Goal: Information Seeking & Learning: Find specific fact

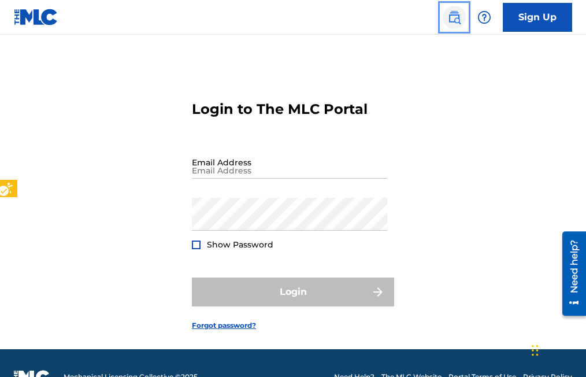
click at [458, 21] on img "Page Menu" at bounding box center [454, 17] width 14 height 14
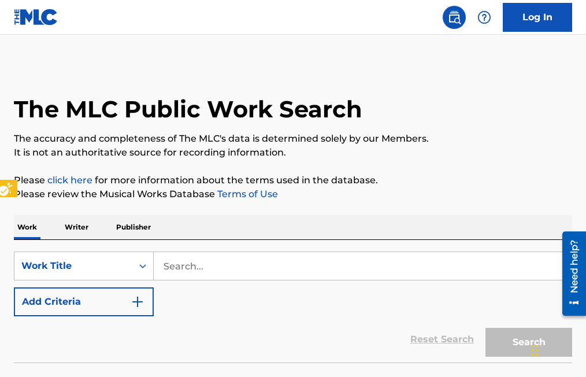
scroll to position [28, 0]
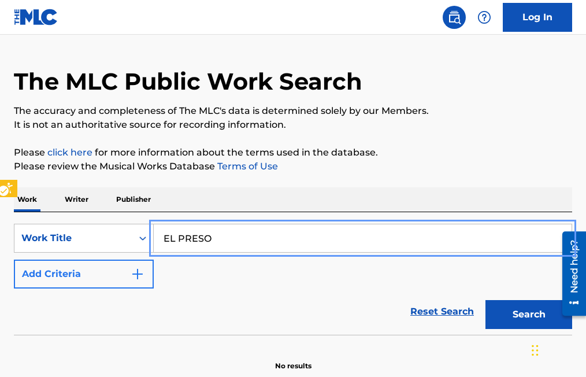
type input "EL PRESO"
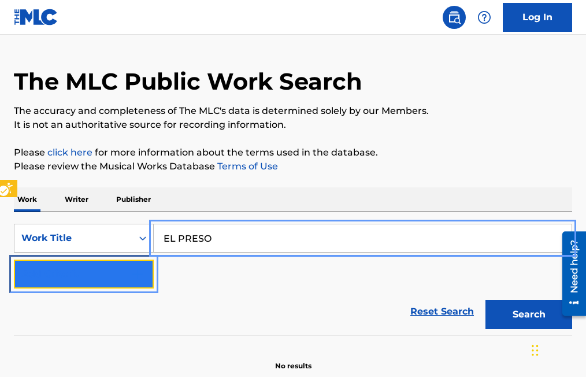
click at [145, 266] on button "Add Criteria" at bounding box center [84, 273] width 140 height 29
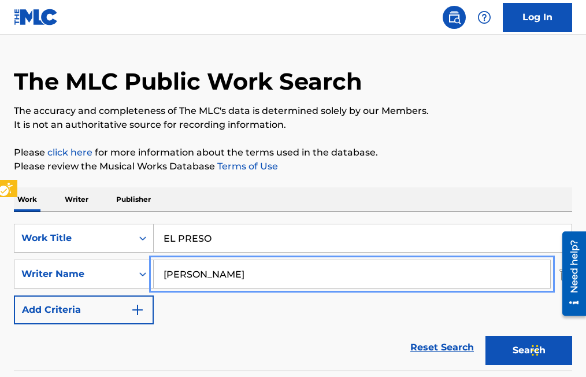
type input "[PERSON_NAME]"
click at [14, 295] on button "Add Criteria" at bounding box center [84, 309] width 140 height 29
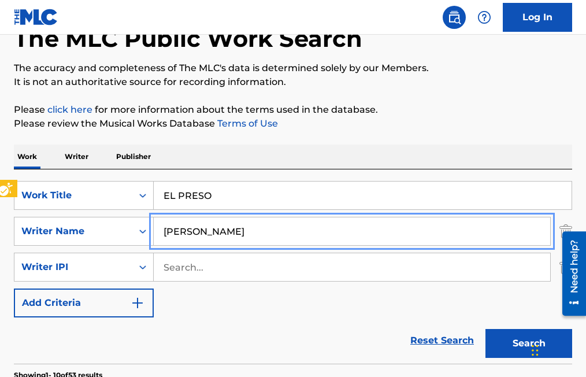
scroll to position [201, 0]
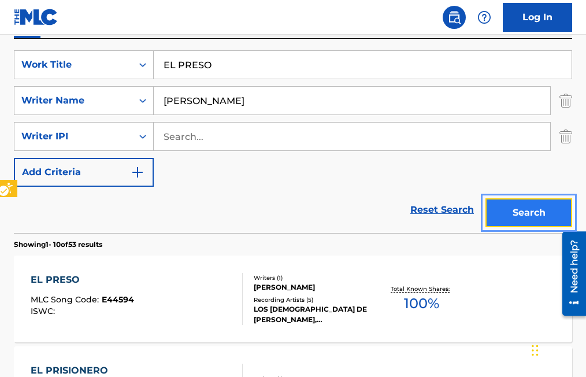
click at [520, 210] on button "Search" at bounding box center [528, 212] width 87 height 29
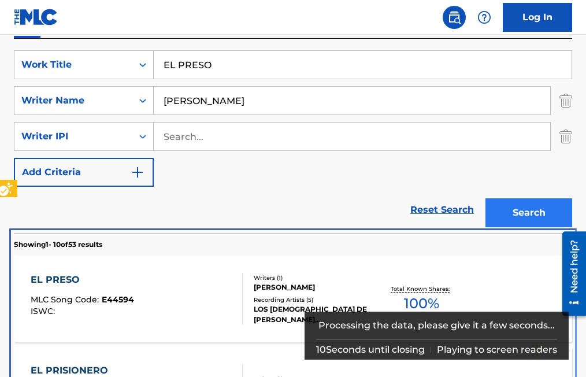
scroll to position [434, 0]
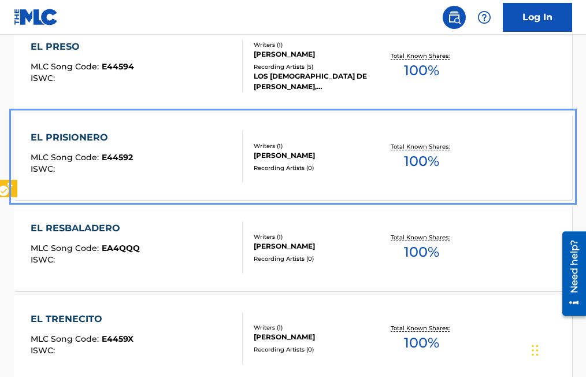
click at [120, 159] on span "E44592" at bounding box center [117, 157] width 31 height 10
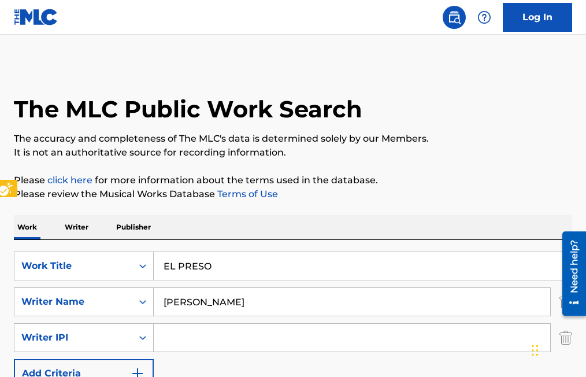
scroll to position [536, 0]
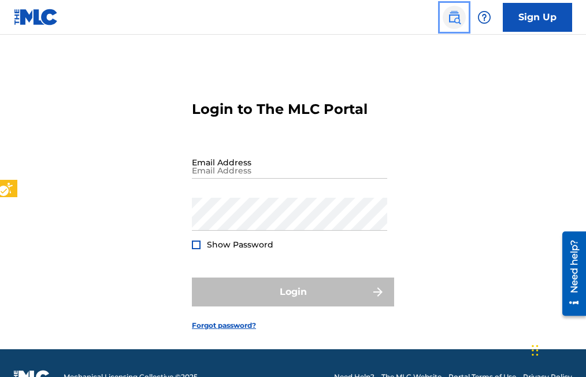
click at [458, 19] on img "Page Menu" at bounding box center [454, 17] width 14 height 14
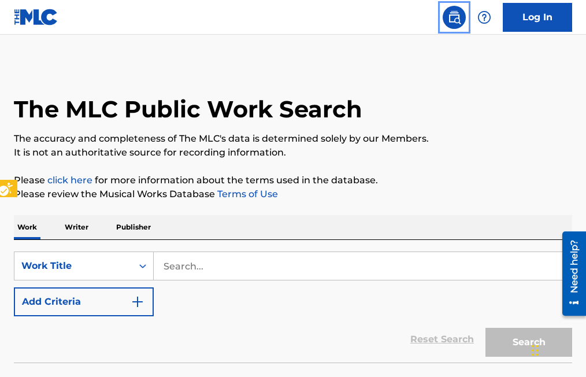
scroll to position [28, 0]
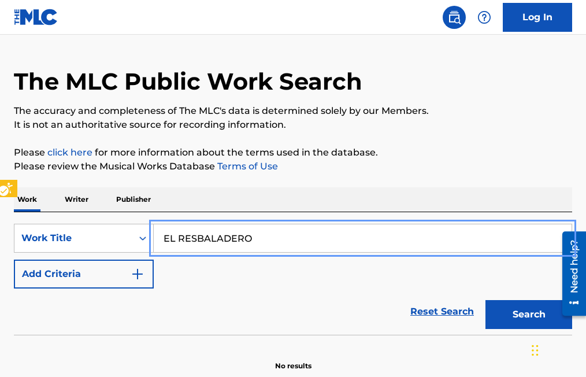
type input "EL RESBALADERO"
click at [14, 259] on button "Add Criteria" at bounding box center [84, 273] width 140 height 29
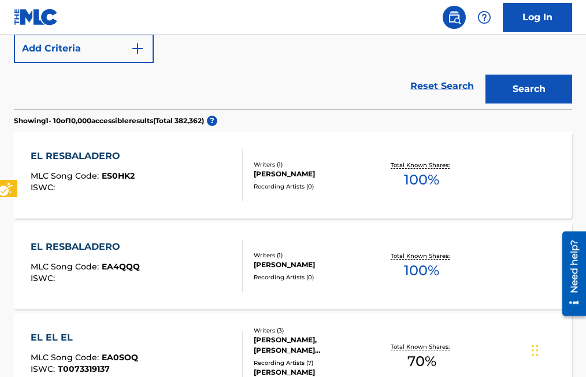
scroll to position [317, 0]
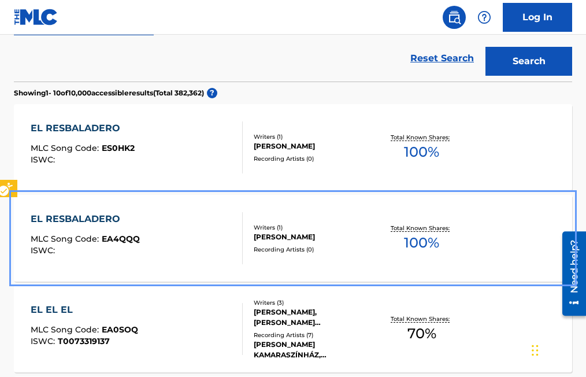
click at [127, 242] on span "EA4QQQ" at bounding box center [121, 238] width 38 height 10
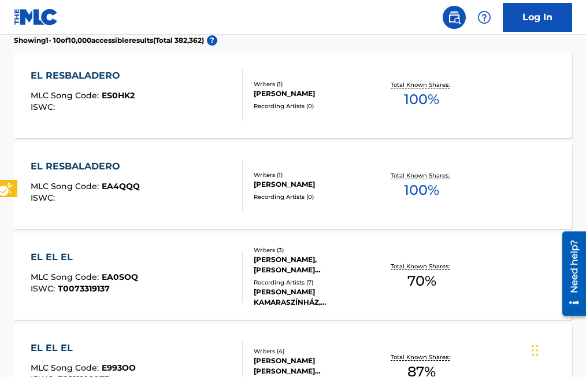
scroll to position [267, 0]
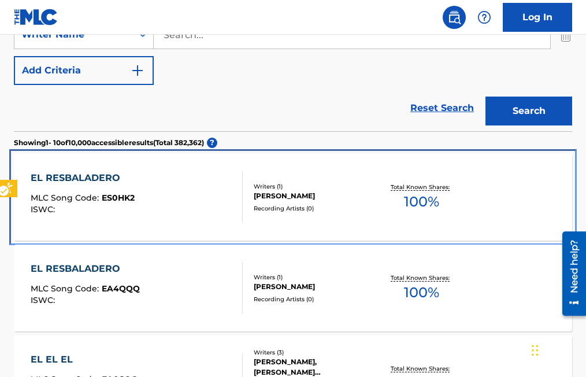
click at [279, 209] on div "Recording Artists ( 0 )" at bounding box center [314, 208] width 121 height 9
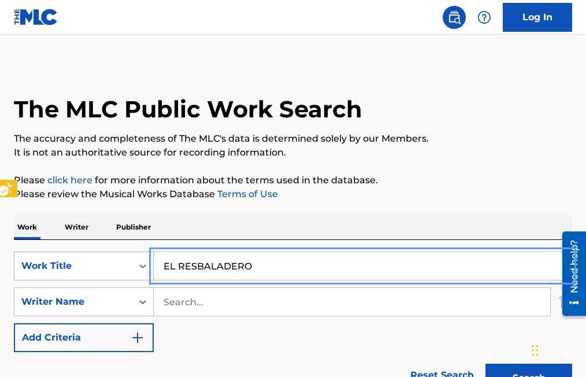
drag, startPoint x: 281, startPoint y: 260, endPoint x: 71, endPoint y: 262, distance: 209.7
click at [485, 363] on button "Search" at bounding box center [528, 377] width 87 height 29
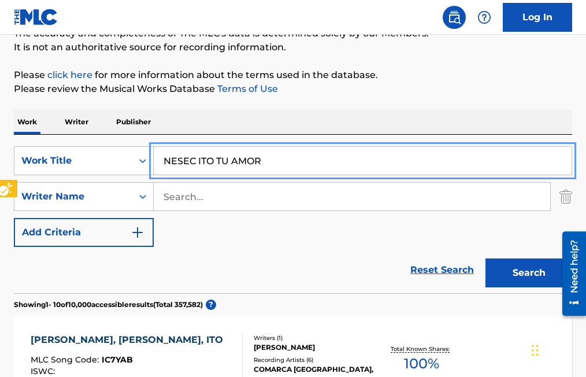
scroll to position [58, 0]
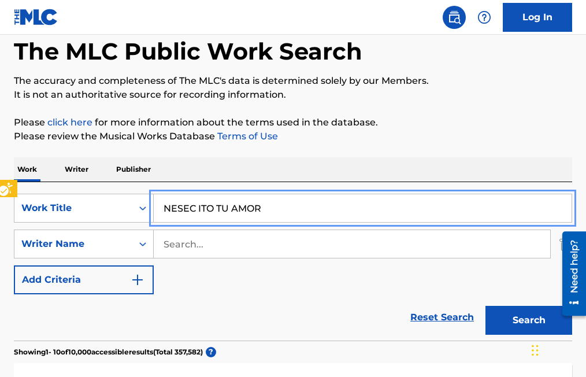
click at [182, 207] on input "NESEC ITO TU AMOR" at bounding box center [363, 208] width 418 height 28
click at [197, 206] on input "NESEC ITO TU AMOR" at bounding box center [363, 208] width 418 height 28
type input "NESECITO TU AMOR"
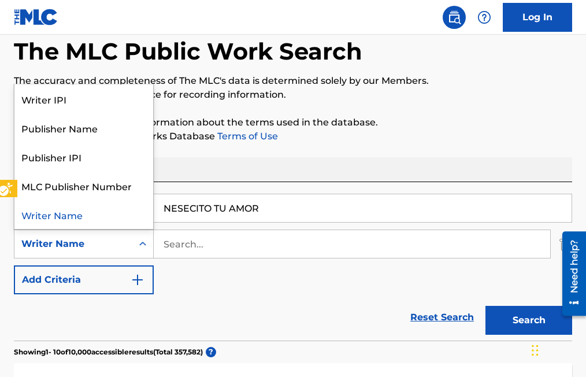
click at [143, 245] on icon "Search Form" at bounding box center [143, 244] width 12 height 12
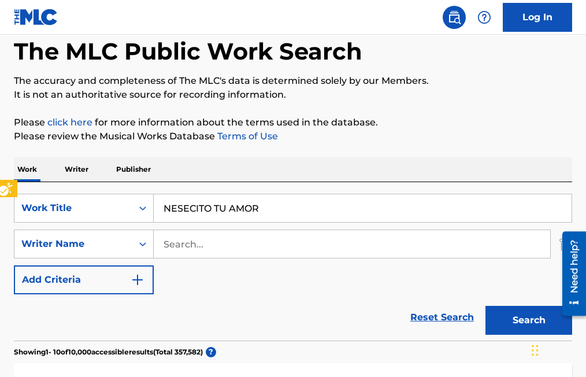
click at [151, 244] on div "Search Form" at bounding box center [142, 243] width 21 height 21
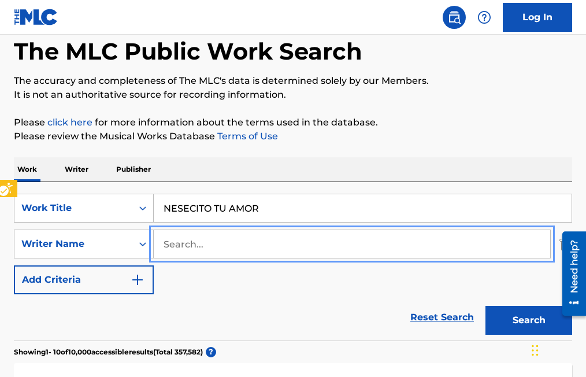
click at [176, 250] on input "Search..." at bounding box center [352, 244] width 396 height 28
type input "[PERSON_NAME]"
click at [485, 306] on button "Search" at bounding box center [528, 320] width 87 height 29
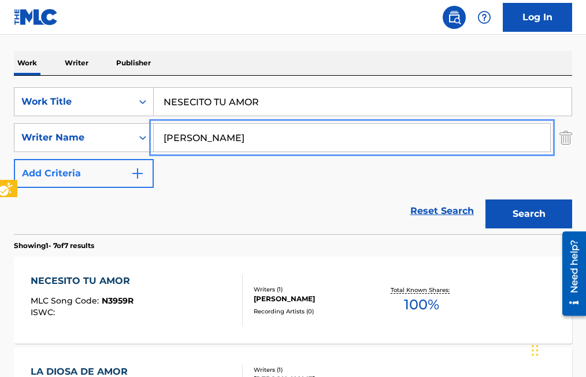
scroll to position [173, 0]
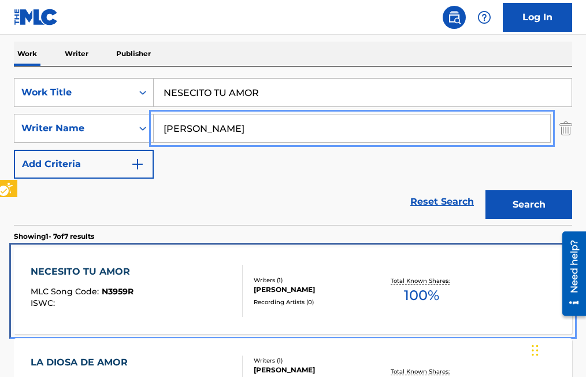
click at [120, 290] on span "N3959R" at bounding box center [118, 291] width 32 height 10
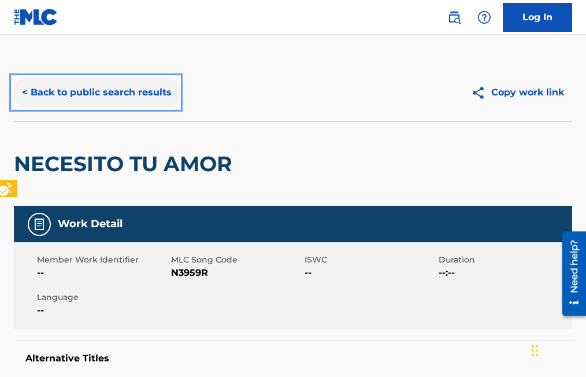
click at [24, 92] on button "< Back to public search results" at bounding box center [97, 92] width 166 height 29
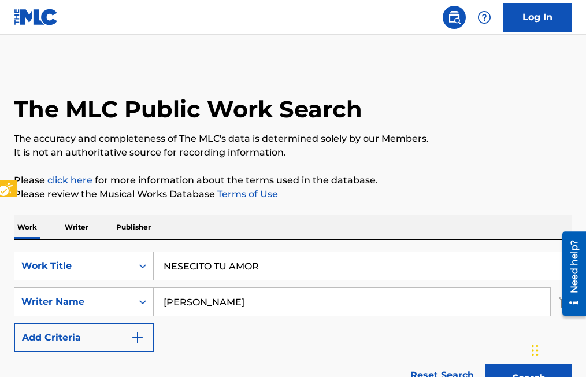
scroll to position [173, 0]
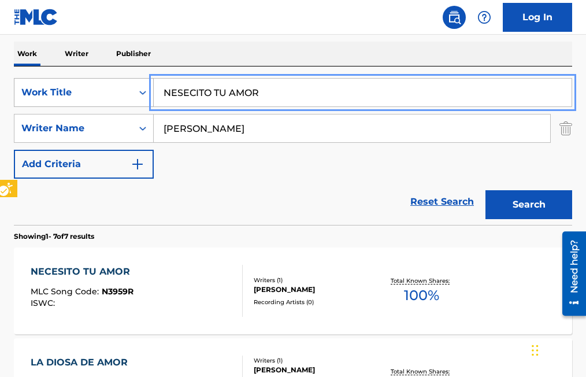
drag, startPoint x: 270, startPoint y: 91, endPoint x: 150, endPoint y: 94, distance: 119.6
type input "RECORDANDO"
click at [485, 190] on button "Search" at bounding box center [528, 204] width 87 height 29
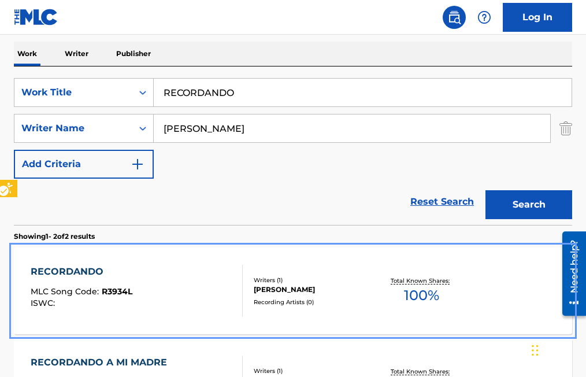
click at [120, 293] on span "R3934L" at bounding box center [117, 291] width 31 height 10
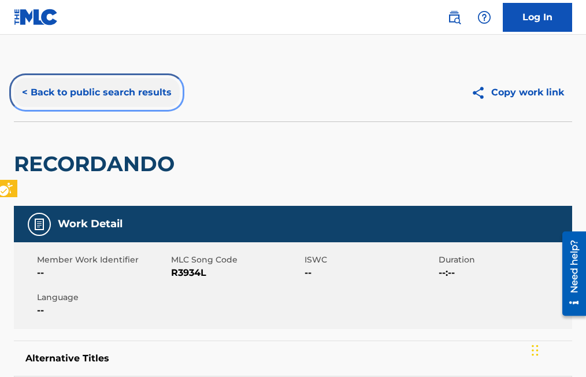
click at [23, 92] on button "< Back to public search results" at bounding box center [97, 92] width 166 height 29
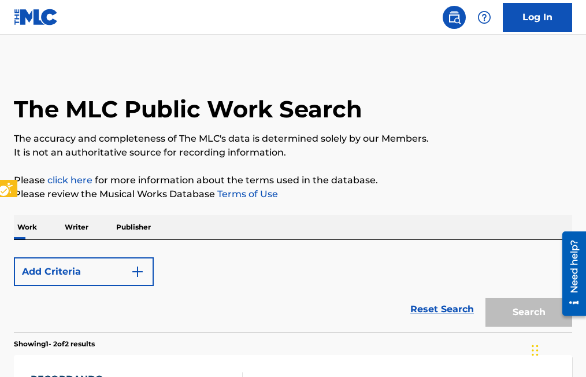
scroll to position [173, 0]
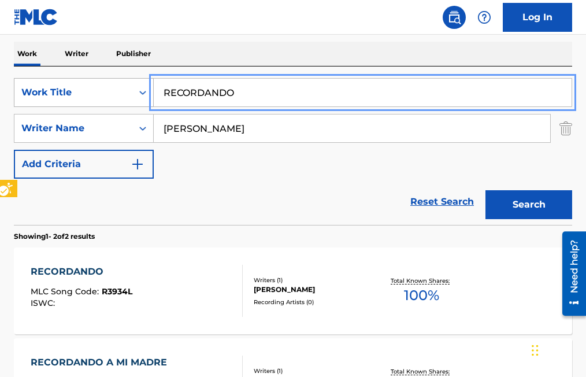
drag, startPoint x: 244, startPoint y: 95, endPoint x: 127, endPoint y: 93, distance: 117.3
type input "SENORA"
click at [485, 190] on button "Search" at bounding box center [528, 204] width 87 height 29
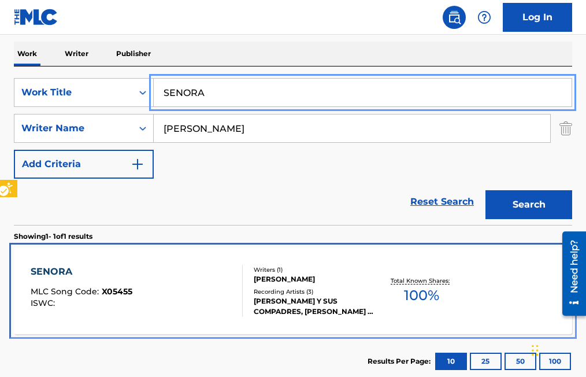
click at [102, 292] on span "X05455" at bounding box center [117, 291] width 31 height 10
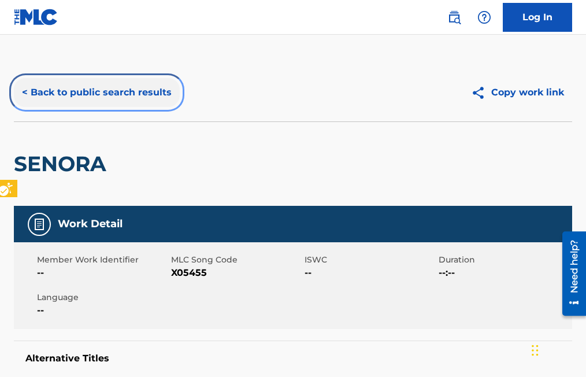
click at [27, 90] on button "< Back to public search results" at bounding box center [97, 92] width 166 height 29
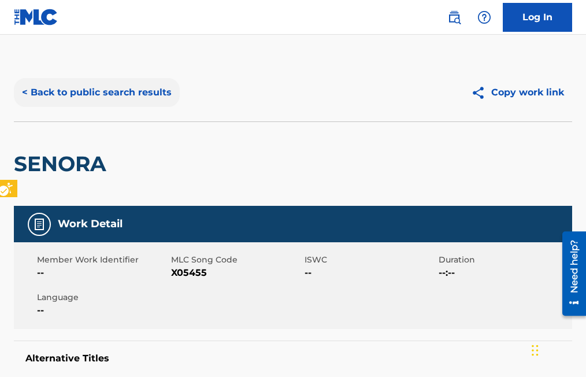
scroll to position [173, 0]
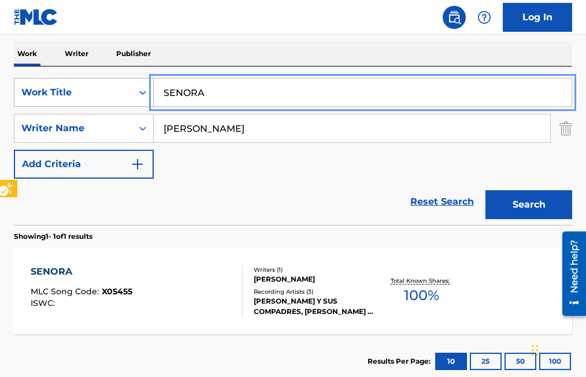
drag, startPoint x: 222, startPoint y: 92, endPoint x: 136, endPoint y: 87, distance: 86.2
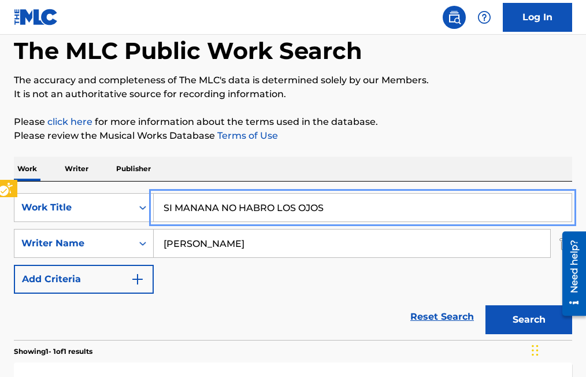
scroll to position [15, 0]
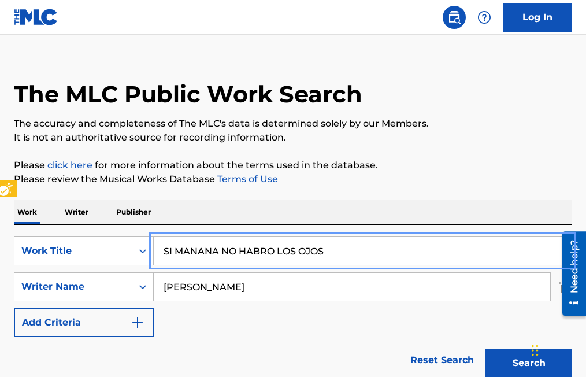
type input "SI MANANA NO HABRO LOS OJOS"
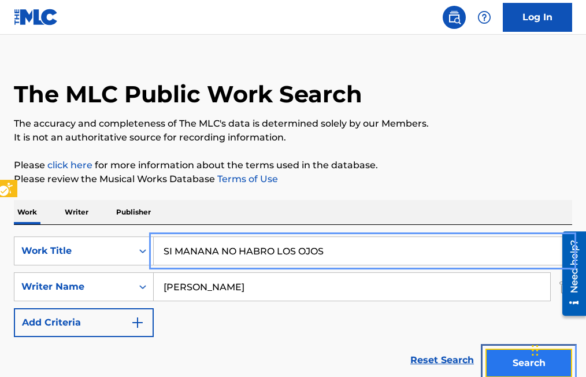
click at [507, 362] on button "Search" at bounding box center [528, 362] width 87 height 29
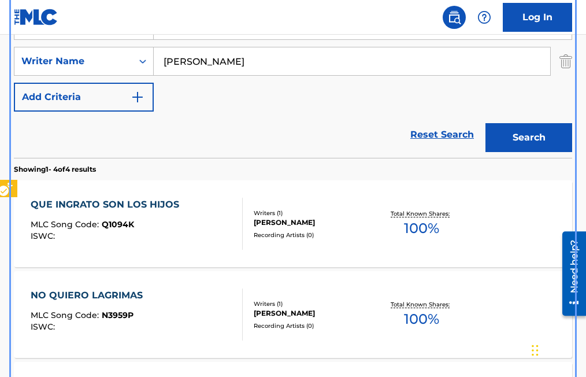
scroll to position [240, 0]
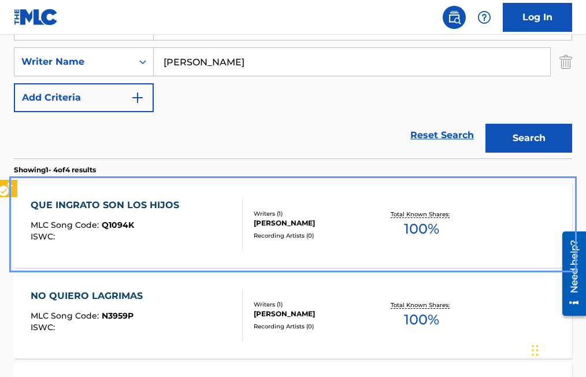
click at [114, 222] on span "Q1094K" at bounding box center [118, 225] width 32 height 10
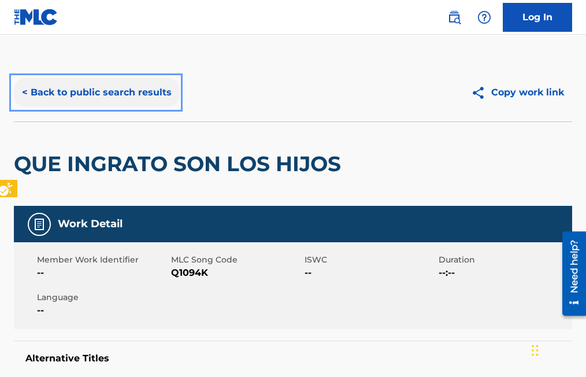
click at [27, 88] on button "< Back to public search results" at bounding box center [97, 92] width 166 height 29
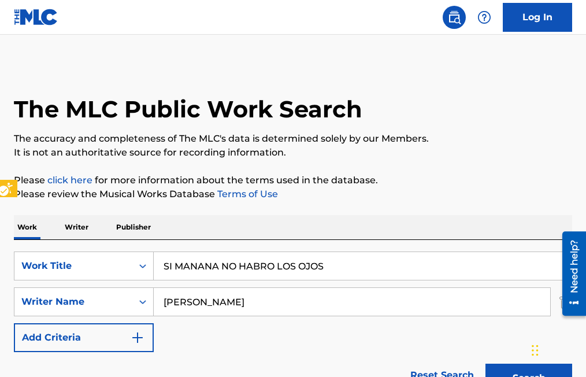
scroll to position [240, 0]
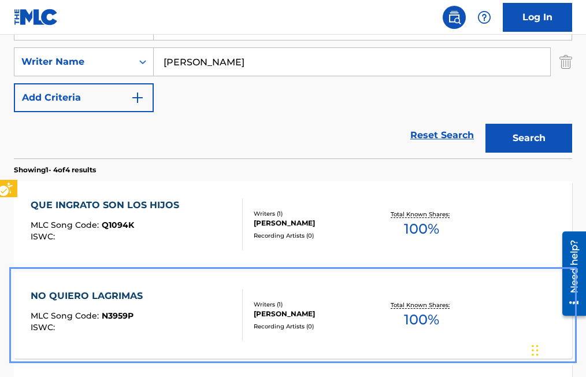
click at [111, 314] on span "N3959P" at bounding box center [118, 315] width 32 height 10
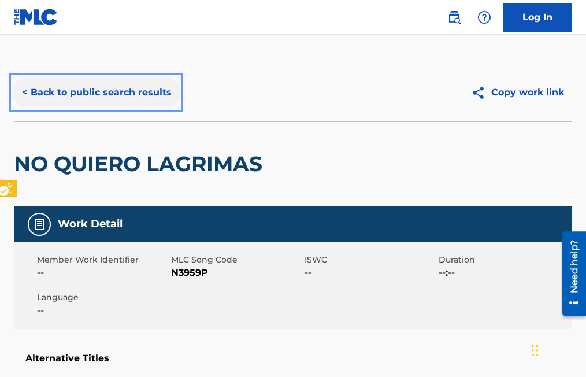
click at [24, 90] on button "< Back to public search results" at bounding box center [97, 92] width 166 height 29
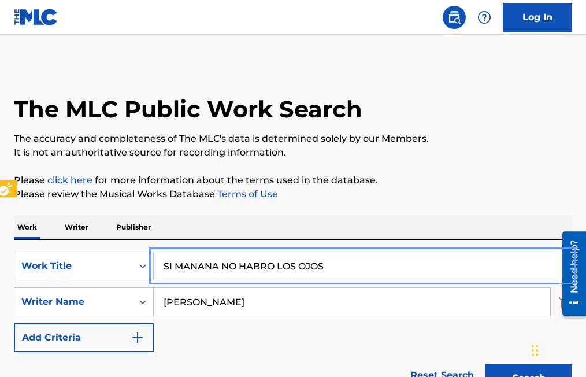
click at [381, 346] on div "SearchWithCriteriae116a0ab-7b10-4f1c-abf9-1e6046eacb72 Work Title SI MANANA NO …" at bounding box center [293, 301] width 558 height 101
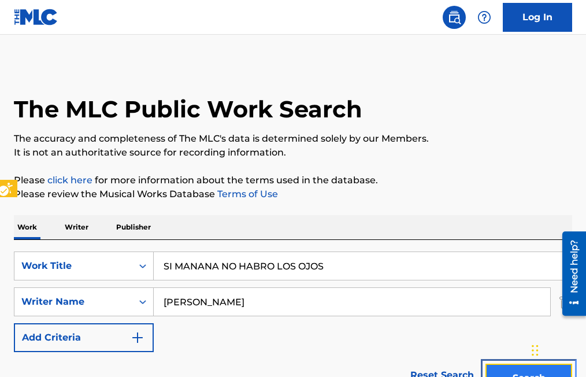
click at [511, 368] on button "Search" at bounding box center [528, 377] width 87 height 29
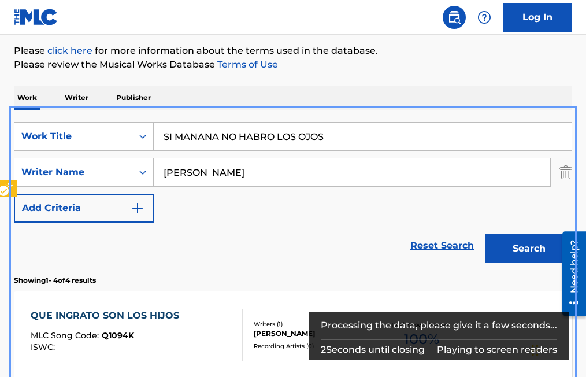
scroll to position [124, 0]
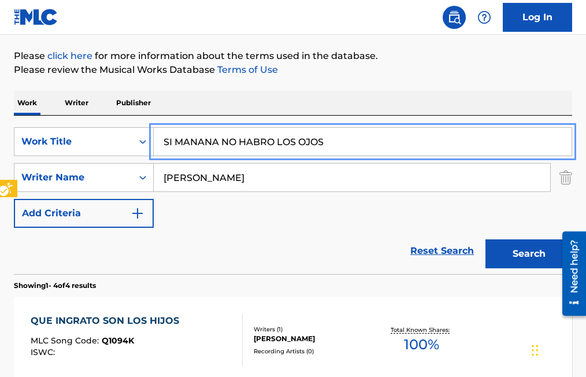
click at [248, 140] on input "SI MANANA NO HABRO LOS OJOS" at bounding box center [363, 142] width 418 height 28
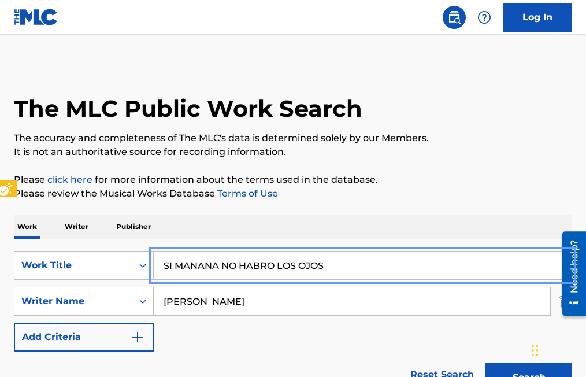
scroll to position [0, 0]
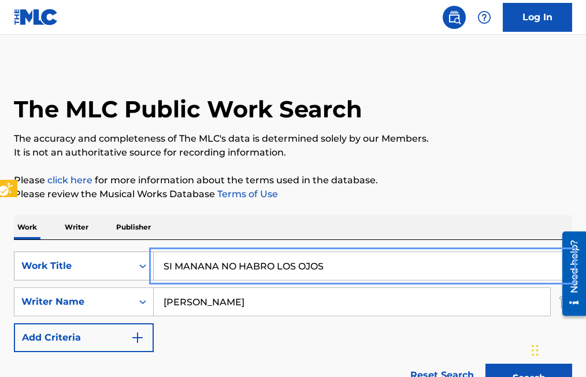
drag, startPoint x: 345, startPoint y: 261, endPoint x: 86, endPoint y: 258, distance: 259.4
click at [86, 258] on div "SearchWithCriteriae116a0ab-7b10-4f1c-abf9-1e6046eacb72 Work Title SI MANANA NO …" at bounding box center [293, 265] width 558 height 29
type input "TRAGOS AMARGOS"
click at [485, 363] on button "Search" at bounding box center [528, 377] width 87 height 29
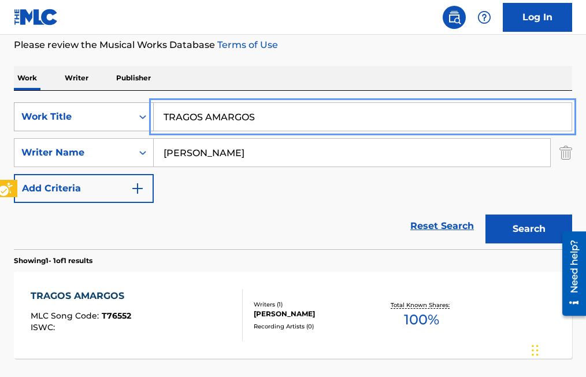
scroll to position [173, 0]
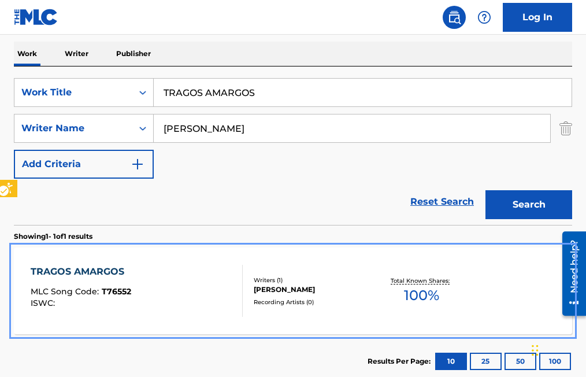
click at [111, 290] on span "T76552" at bounding box center [116, 291] width 29 height 10
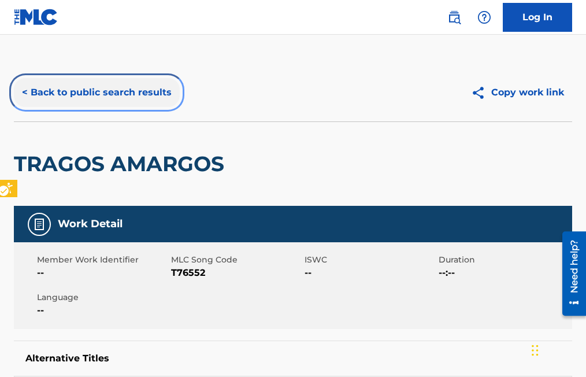
click at [24, 92] on button "< Back to public search results" at bounding box center [97, 92] width 166 height 29
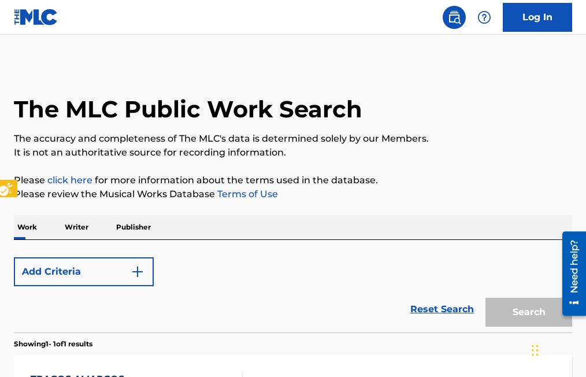
scroll to position [173, 0]
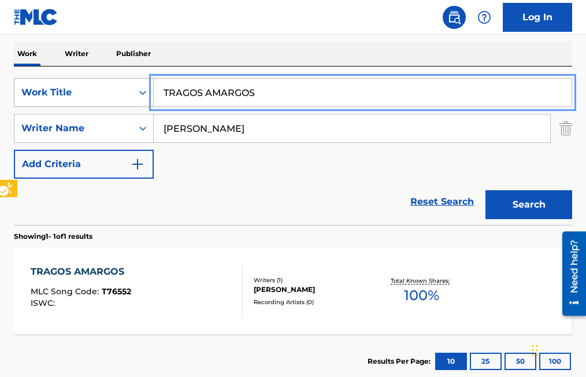
drag, startPoint x: 271, startPoint y: 91, endPoint x: 57, endPoint y: 80, distance: 214.0
type input "UNA MICUACHITA"
click at [485, 190] on button "Search" at bounding box center [528, 204] width 87 height 29
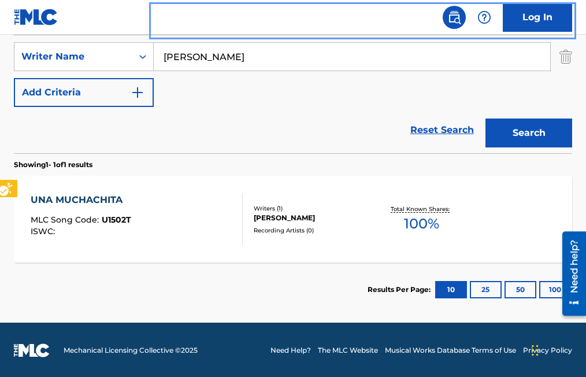
scroll to position [246, 0]
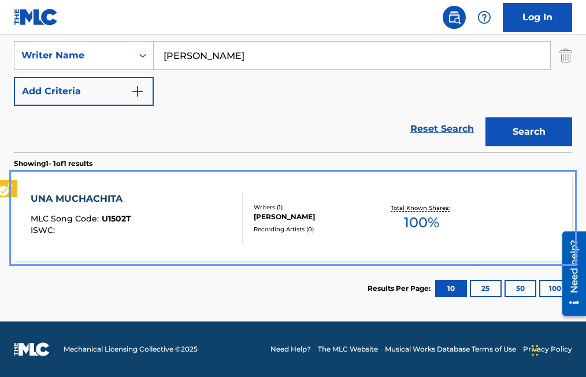
click at [115, 215] on span "U1502T" at bounding box center [116, 218] width 29 height 10
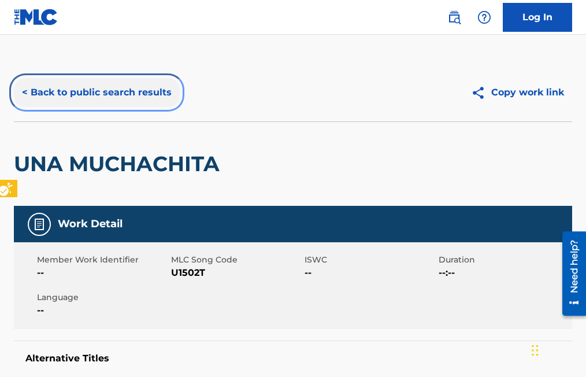
click at [24, 86] on button "< Back to public search results" at bounding box center [97, 92] width 166 height 29
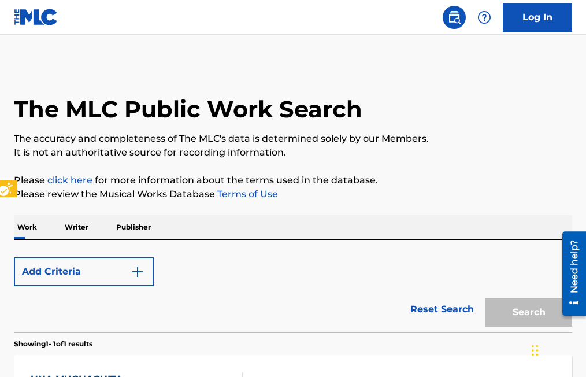
scroll to position [180, 0]
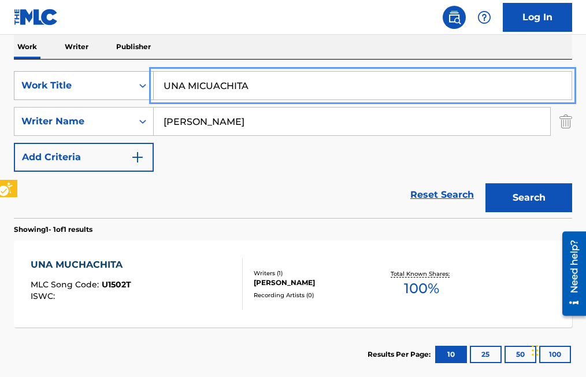
drag, startPoint x: 259, startPoint y: 84, endPoint x: 39, endPoint y: 97, distance: 221.1
type input "SOMOS IGUALES"
click at [485, 183] on button "Search" at bounding box center [528, 197] width 87 height 29
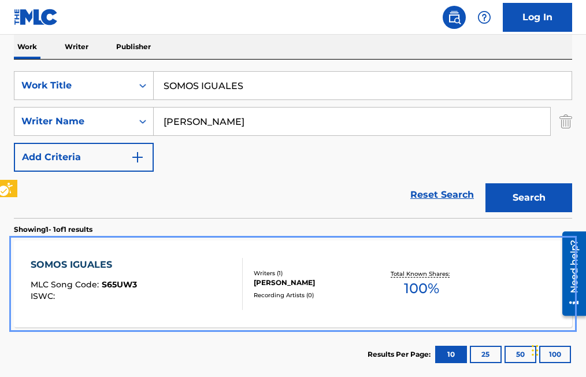
click at [121, 280] on span "S65UW3" at bounding box center [119, 284] width 35 height 10
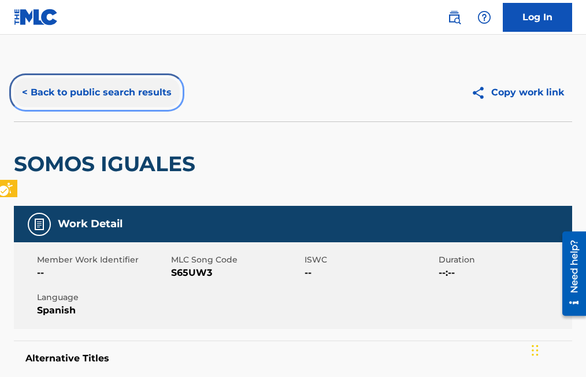
click at [25, 87] on button "< Back to public search results" at bounding box center [97, 92] width 166 height 29
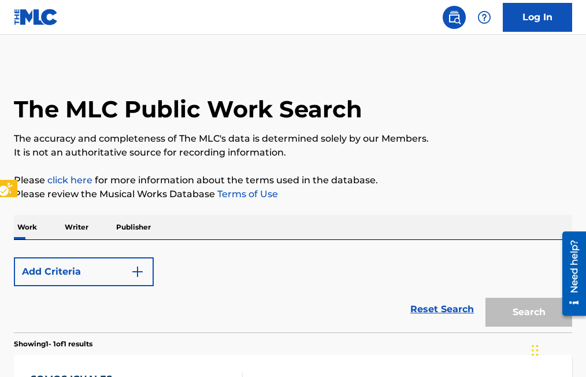
scroll to position [180, 0]
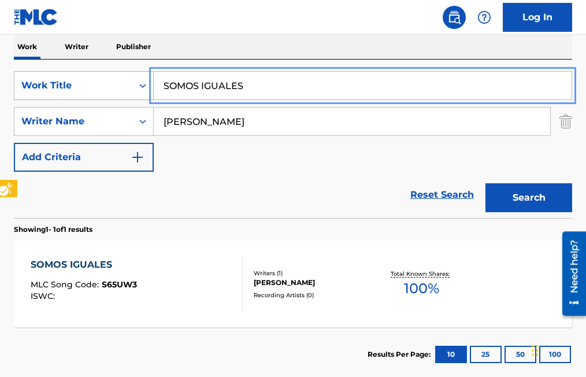
drag, startPoint x: 251, startPoint y: 83, endPoint x: 100, endPoint y: 86, distance: 150.8
type input "SUSPIRANDO"
click at [485, 183] on button "Search" at bounding box center [528, 197] width 87 height 29
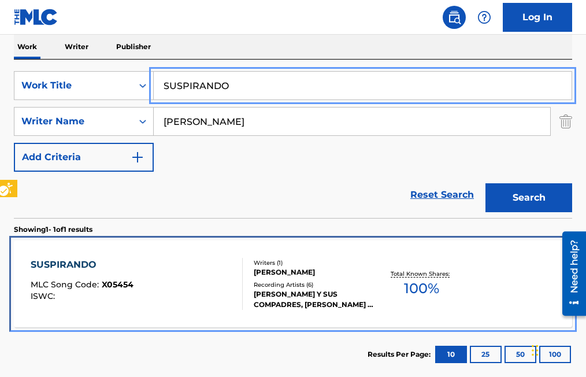
click at [116, 283] on span "X05454" at bounding box center [118, 284] width 32 height 10
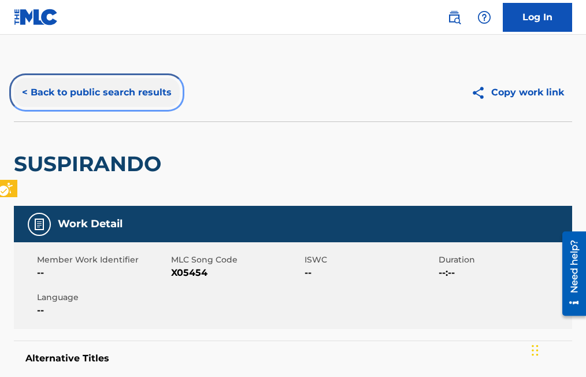
click at [24, 92] on button "< Back to public search results" at bounding box center [97, 92] width 166 height 29
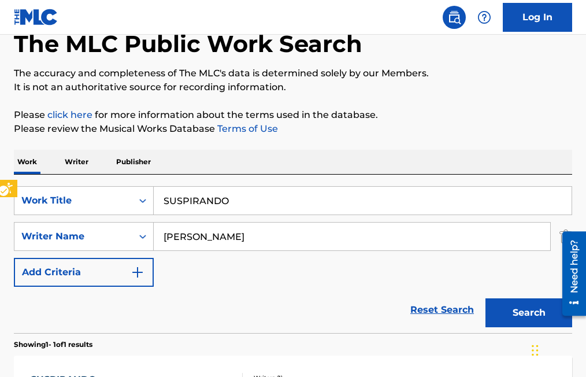
scroll to position [65, 0]
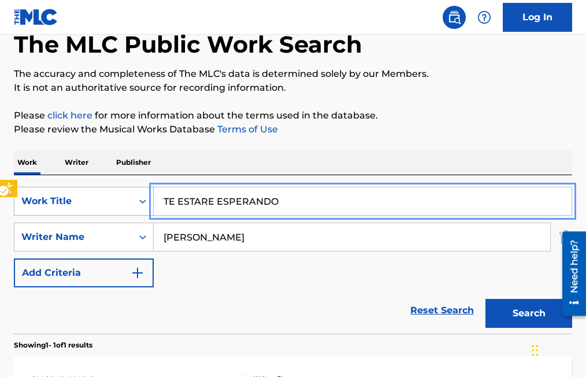
type input "TE ESTARE ESPERANDO"
click at [485, 299] on button "Search" at bounding box center [528, 313] width 87 height 29
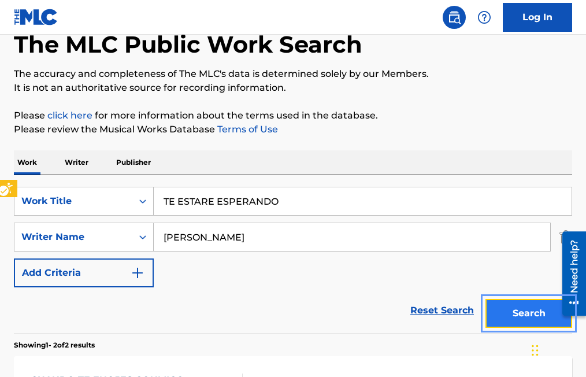
click at [530, 315] on button "Search" at bounding box center [528, 313] width 87 height 29
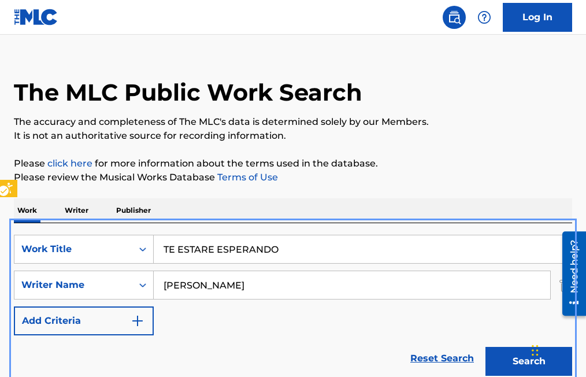
scroll to position [0, 0]
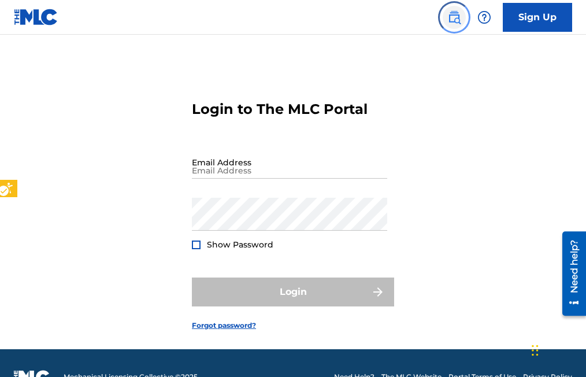
click at [458, 18] on img "Page Menu" at bounding box center [454, 17] width 14 height 14
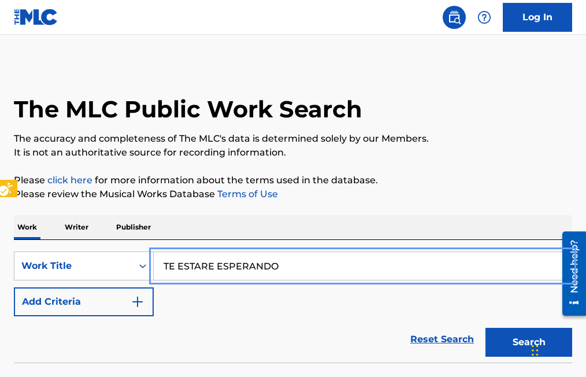
type input "TE ESTARE ESPERANDO"
click at [485, 328] on button "Search" at bounding box center [528, 342] width 87 height 29
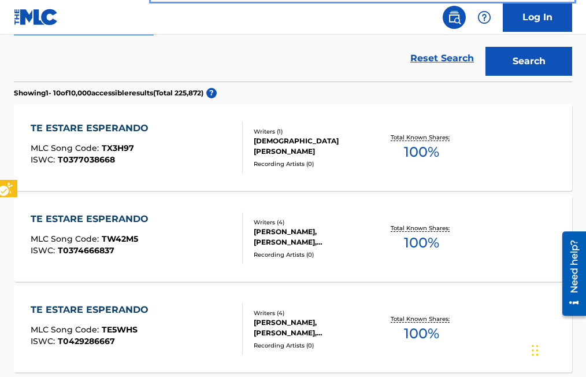
scroll to position [107, 0]
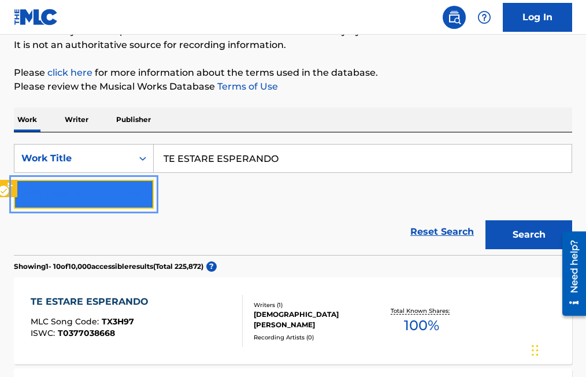
click at [146, 191] on button "Add Criteria" at bounding box center [84, 194] width 140 height 29
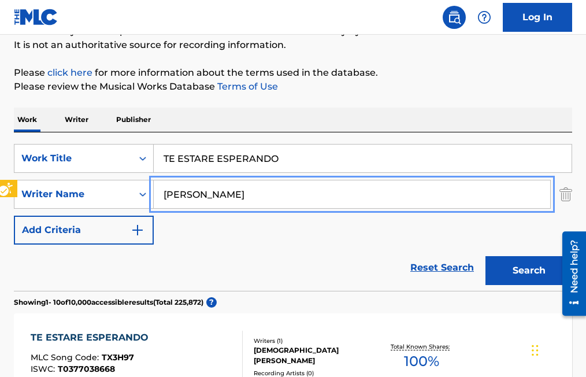
type input "[PERSON_NAME]"
click at [485, 256] on button "Search" at bounding box center [528, 270] width 87 height 29
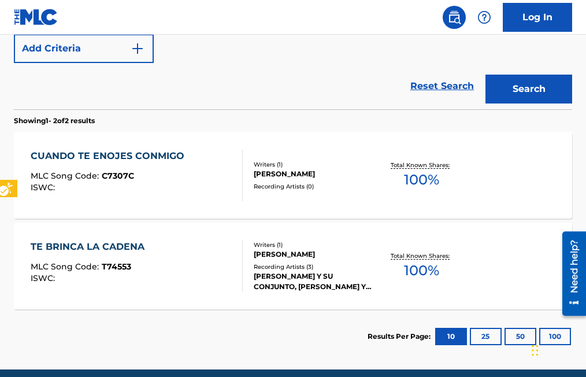
scroll to position [337, 0]
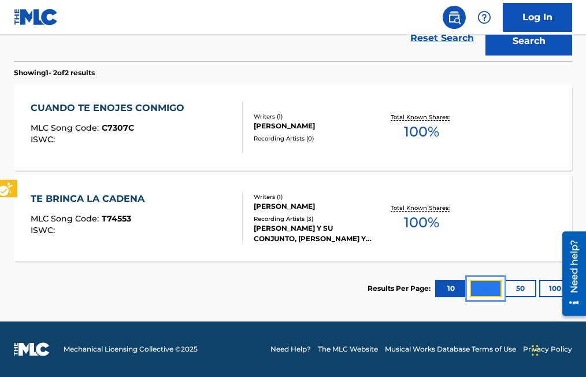
click at [489, 287] on button "25" at bounding box center [486, 288] width 32 height 17
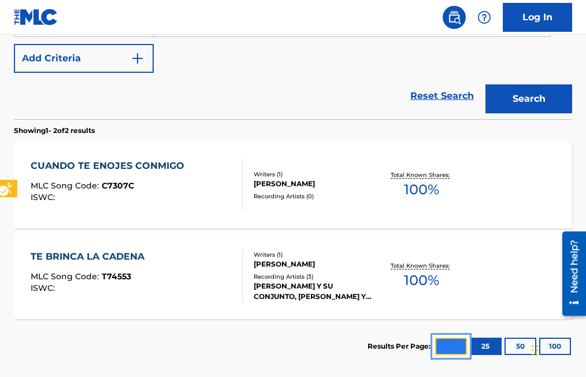
click at [444, 346] on button "10" at bounding box center [451, 345] width 32 height 17
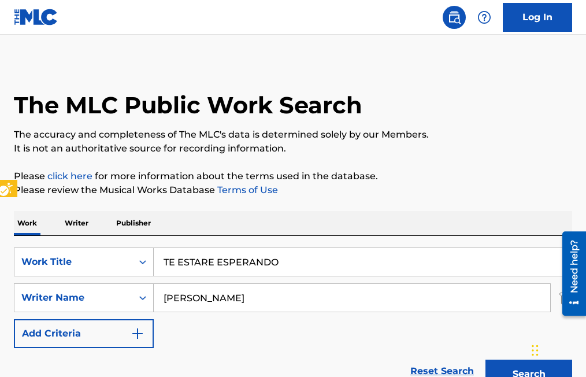
scroll to position [0, 0]
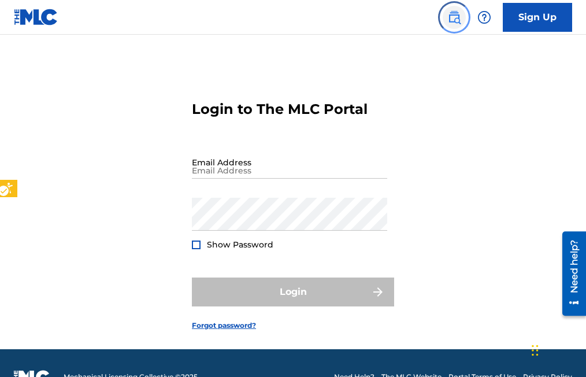
click at [454, 20] on img "Page Menu" at bounding box center [454, 17] width 14 height 14
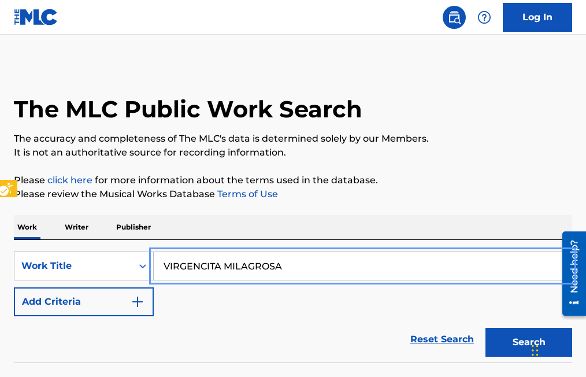
type input "VIRGENCITA MILAGROSA"
click at [485, 328] on button "Search" at bounding box center [528, 342] width 87 height 29
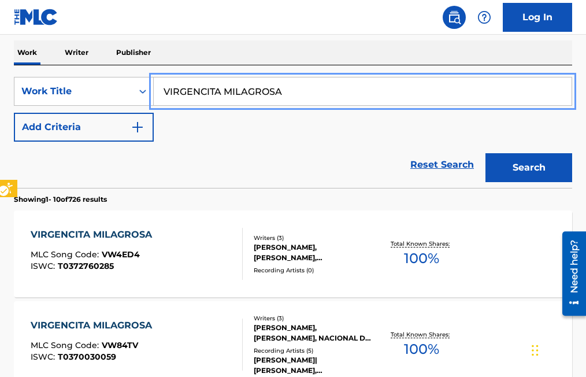
scroll to position [173, 0]
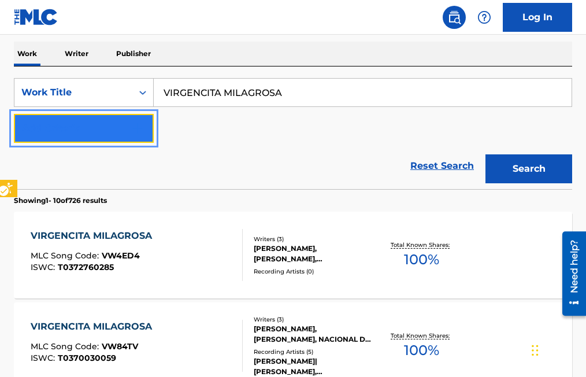
click at [143, 121] on img "Search Form" at bounding box center [138, 128] width 14 height 14
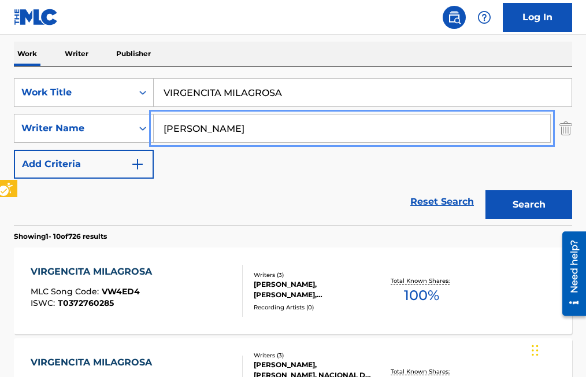
type input "[PERSON_NAME]"
click at [485, 190] on button "Search" at bounding box center [528, 204] width 87 height 29
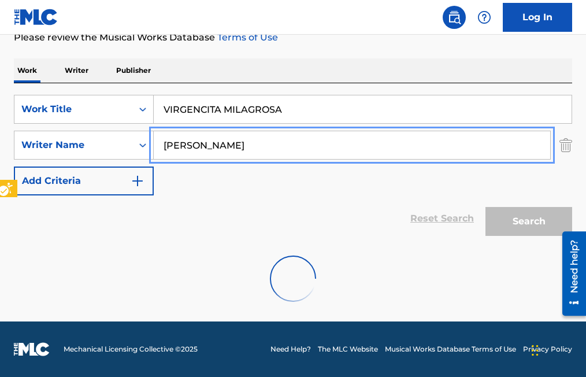
scroll to position [119, 0]
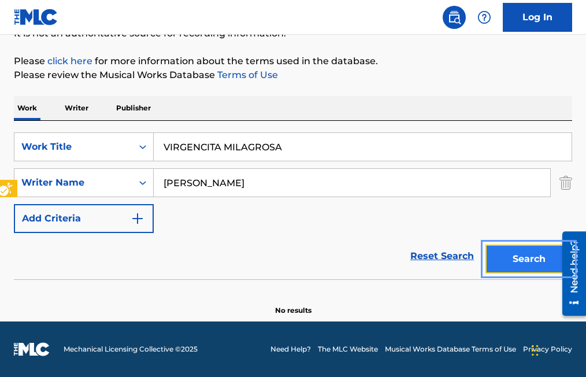
click at [525, 261] on button "Search" at bounding box center [528, 258] width 87 height 29
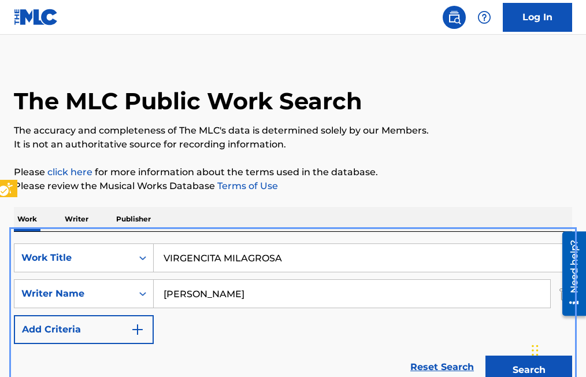
scroll to position [0, 0]
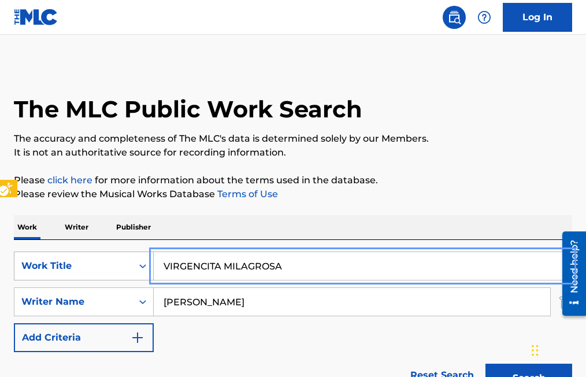
drag, startPoint x: 314, startPoint y: 272, endPoint x: 133, endPoint y: 278, distance: 180.9
click at [133, 278] on div "SearchWithCriteriae116a0ab-7b10-4f1c-abf9-1e6046eacb72 Work Title VIRGENCITA MI…" at bounding box center [293, 265] width 558 height 29
type input "YA TENGO UN NUEVO AMOR"
click at [485, 363] on button "Search" at bounding box center [528, 377] width 87 height 29
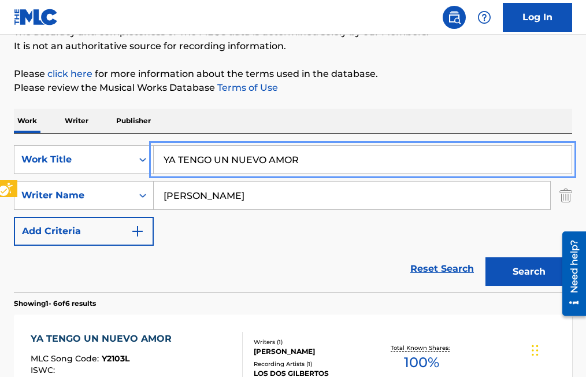
scroll to position [116, 0]
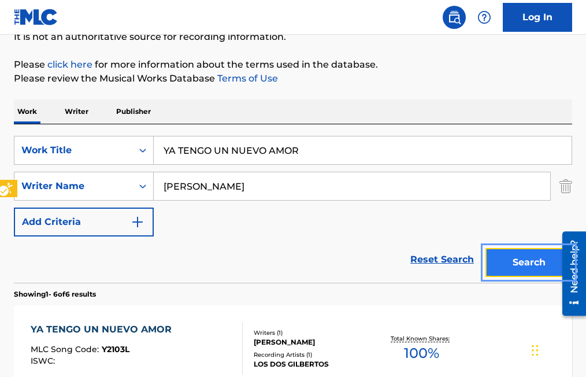
click at [531, 266] on button "Search" at bounding box center [528, 262] width 87 height 29
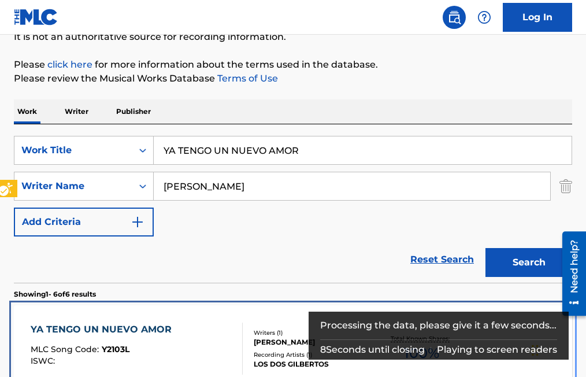
click at [121, 350] on span "Y2103L" at bounding box center [116, 349] width 28 height 10
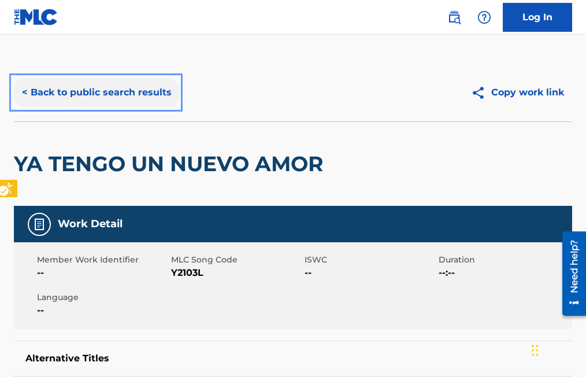
click at [25, 94] on button "< Back to public search results" at bounding box center [97, 92] width 166 height 29
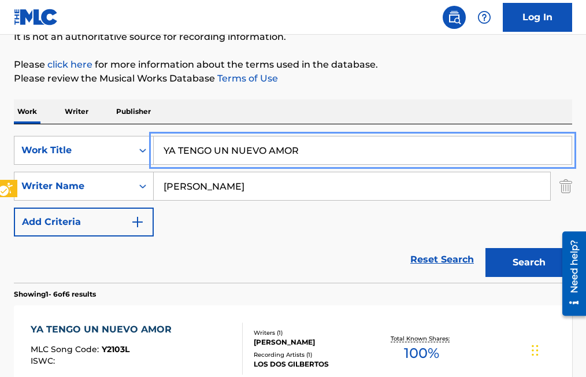
paste input "MLC-OK**"
drag, startPoint x: 224, startPoint y: 154, endPoint x: 132, endPoint y: 153, distance: 91.9
click at [132, 153] on div "SearchWithCriteriae116a0ab-7b10-4f1c-abf9-1e6046eacb72 Work Title MLC-OK**" at bounding box center [293, 150] width 558 height 29
type input "YO NACI PARA QUERER"
click at [485, 248] on button "Search" at bounding box center [528, 262] width 87 height 29
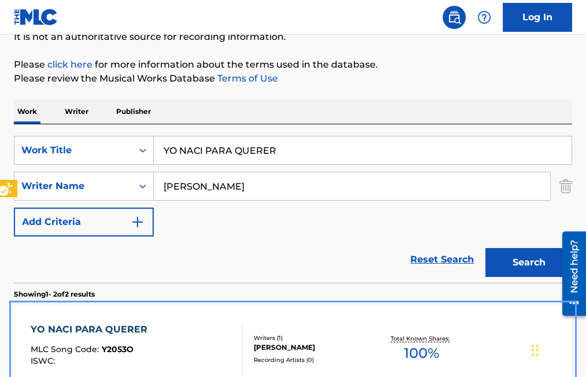
click at [120, 348] on span "Y2053O" at bounding box center [118, 349] width 32 height 10
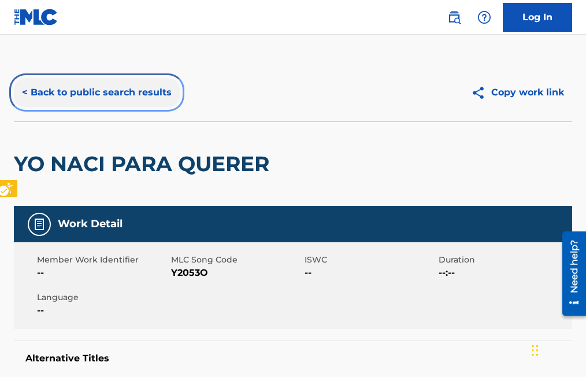
click at [23, 91] on button "< Back to public search results" at bounding box center [97, 92] width 166 height 29
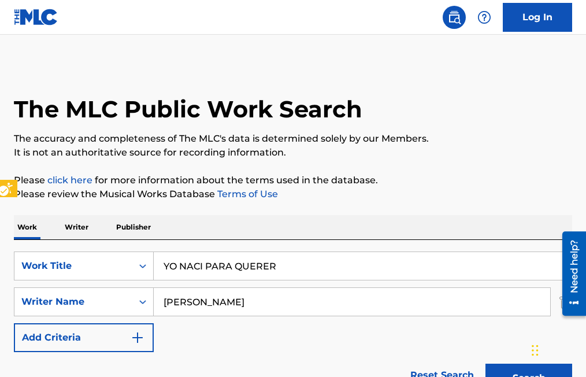
scroll to position [116, 0]
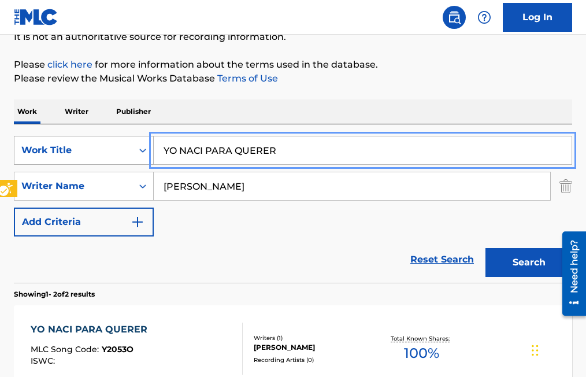
drag, startPoint x: 293, startPoint y: 149, endPoint x: 111, endPoint y: 148, distance: 182.0
type input "QUIERO CANTARLE AL AMOR"
click at [485, 248] on button "Search" at bounding box center [528, 262] width 87 height 29
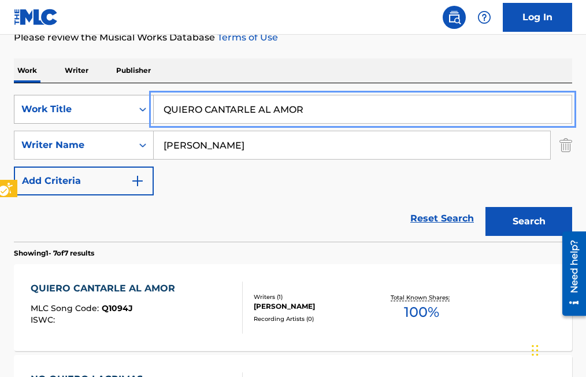
scroll to position [173, 0]
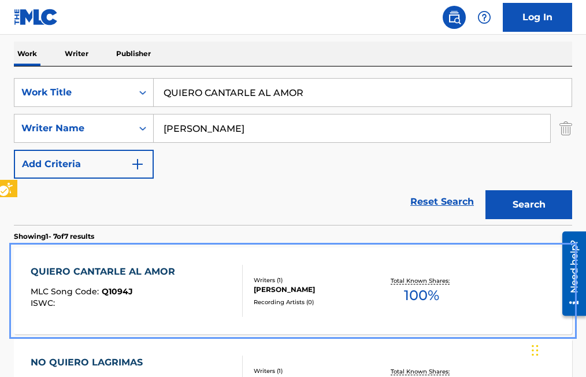
click at [121, 289] on span "Q1094J" at bounding box center [117, 291] width 31 height 10
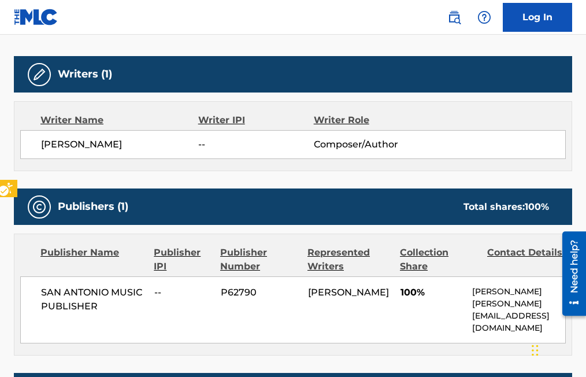
scroll to position [231, 0]
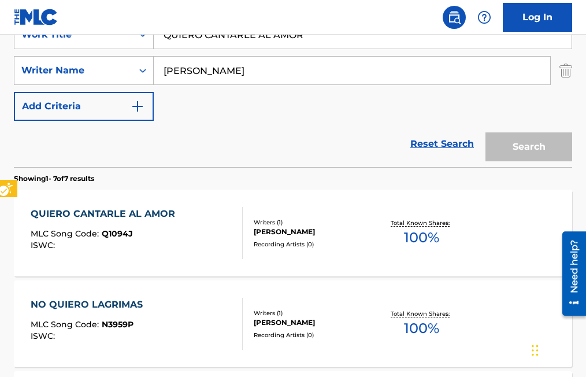
scroll to position [173, 0]
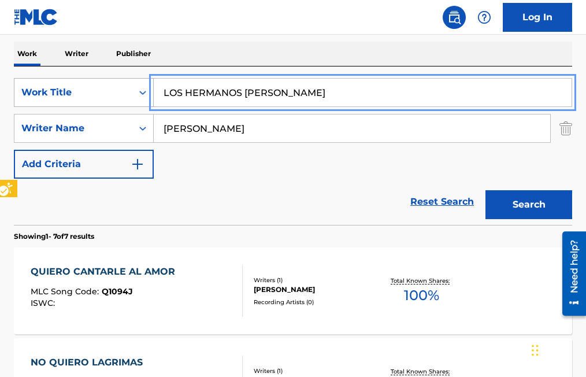
click at [485, 190] on button "Search" at bounding box center [528, 204] width 87 height 29
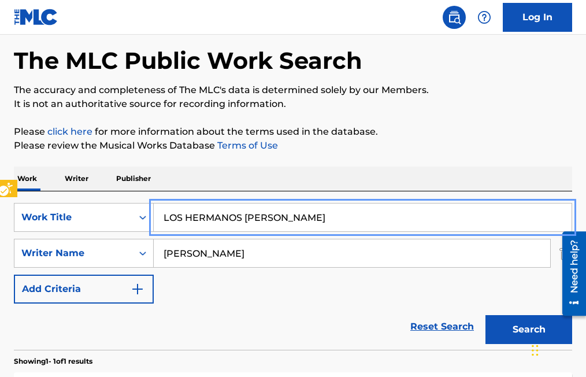
scroll to position [116, 0]
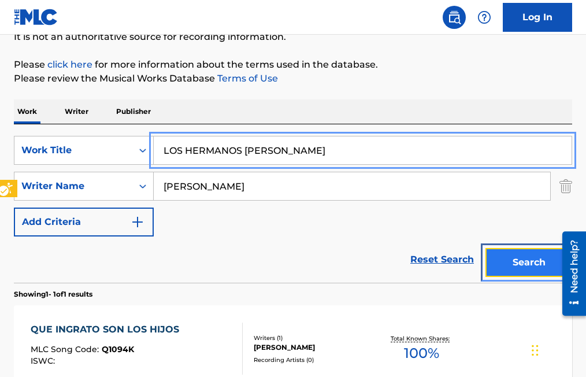
click at [526, 262] on button "Search" at bounding box center [528, 262] width 87 height 29
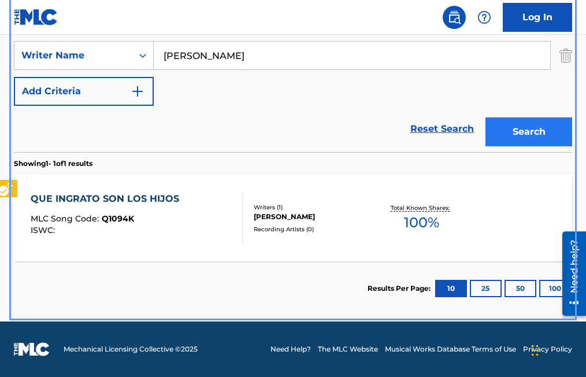
scroll to position [188, 0]
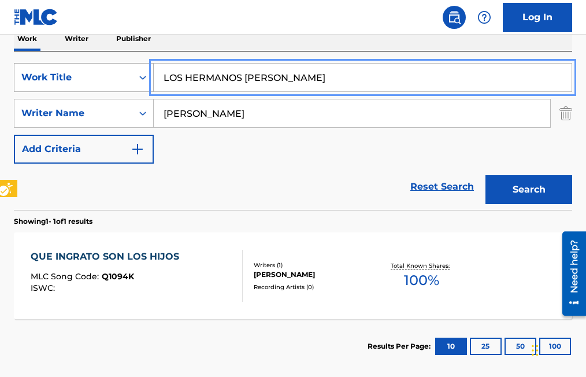
drag, startPoint x: 310, startPoint y: 73, endPoint x: 117, endPoint y: 69, distance: 193.0
click at [117, 69] on div "SearchWithCriteriae116a0ab-7b10-4f1c-abf9-1e6046eacb72 Work Title LOS HERMANOS …" at bounding box center [293, 77] width 558 height 29
type input "MIS CANCIONES"
click at [485, 175] on button "Search" at bounding box center [528, 189] width 87 height 29
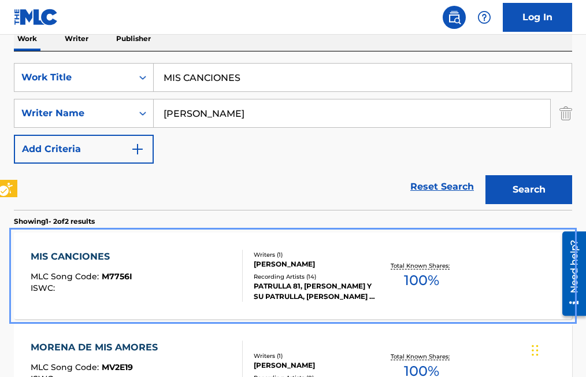
click at [106, 277] on span "M7756I" at bounding box center [117, 276] width 31 height 10
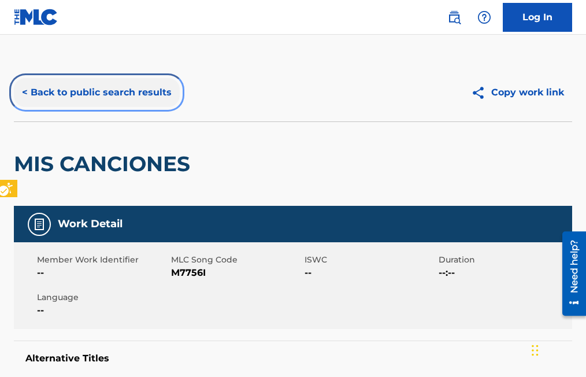
click at [23, 92] on button "< Back to public search results" at bounding box center [97, 92] width 166 height 29
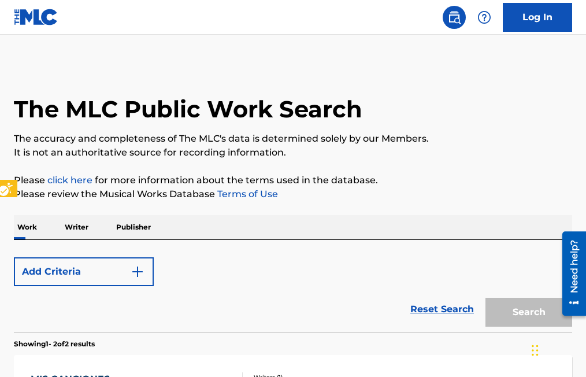
scroll to position [188, 0]
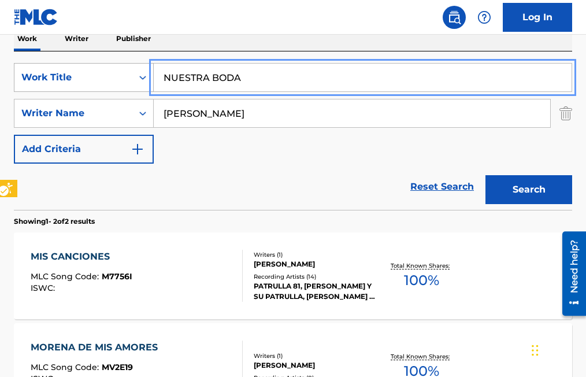
type input "NUESTRA BODA"
click at [485, 175] on button "Search" at bounding box center [528, 189] width 87 height 29
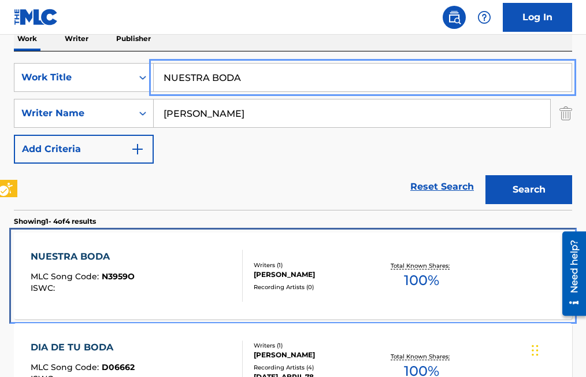
click at [117, 276] on span "N3959O" at bounding box center [118, 276] width 33 height 10
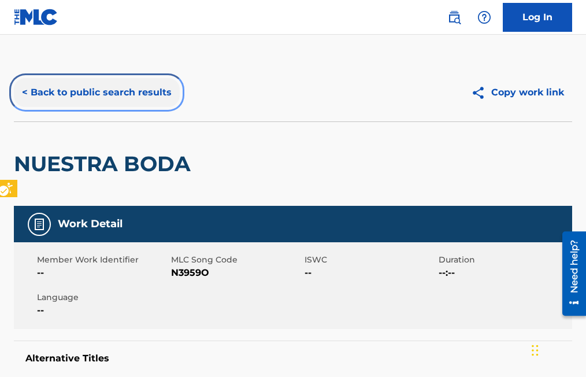
click at [24, 94] on button "< Back to public search results" at bounding box center [97, 92] width 166 height 29
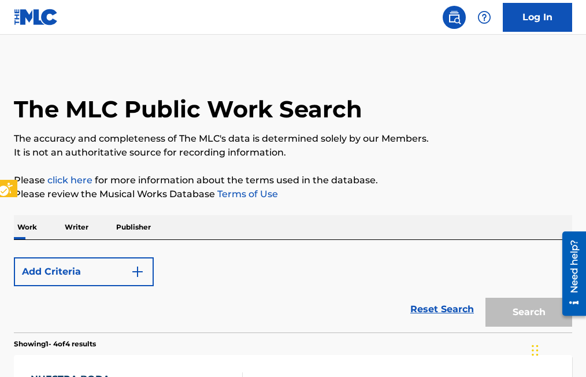
scroll to position [188, 0]
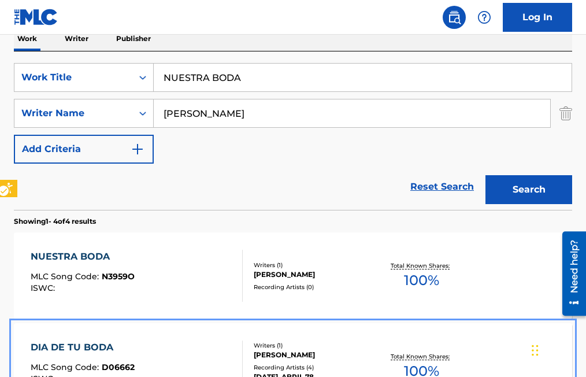
click at [114, 365] on span "D06662" at bounding box center [118, 367] width 33 height 10
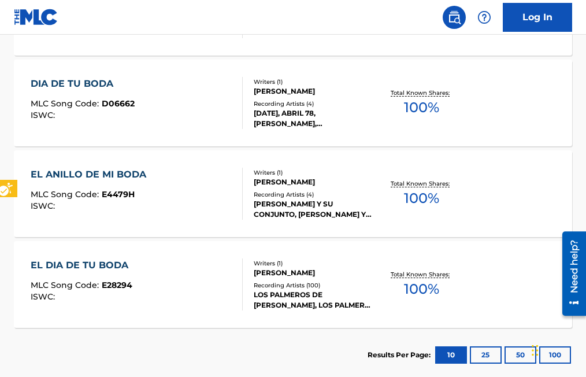
scroll to position [477, 0]
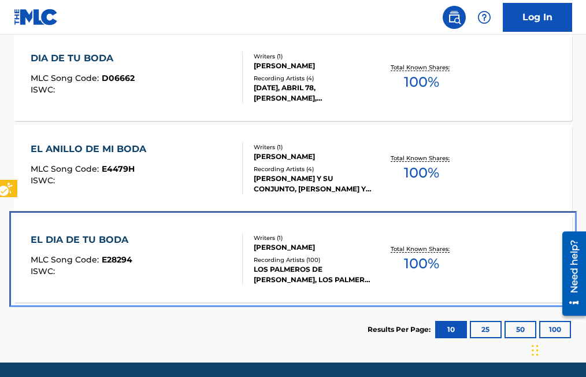
click at [124, 262] on span "E28294" at bounding box center [117, 259] width 31 height 10
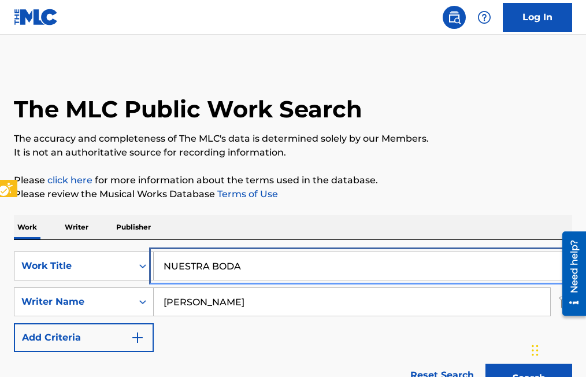
drag, startPoint x: 268, startPoint y: 269, endPoint x: 64, endPoint y: 263, distance: 204.6
click at [485, 363] on button "Search" at bounding box center [528, 377] width 87 height 29
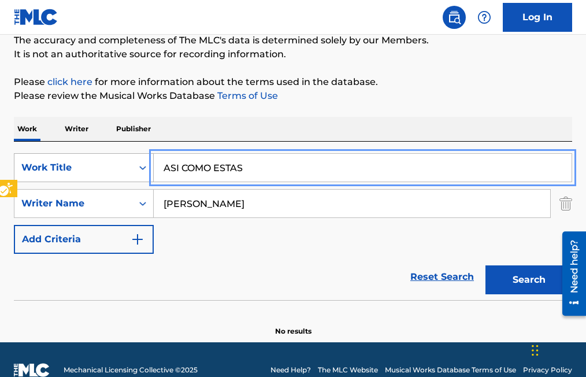
scroll to position [116, 0]
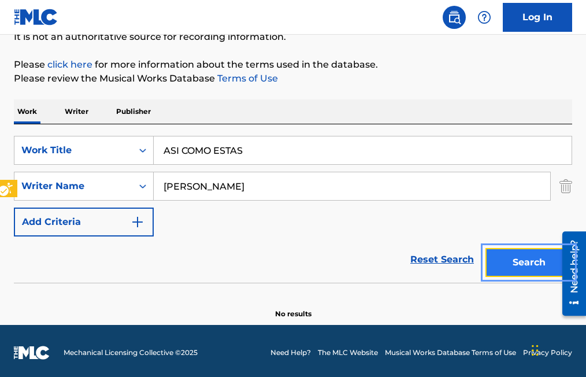
click at [520, 257] on button "Search" at bounding box center [528, 262] width 87 height 29
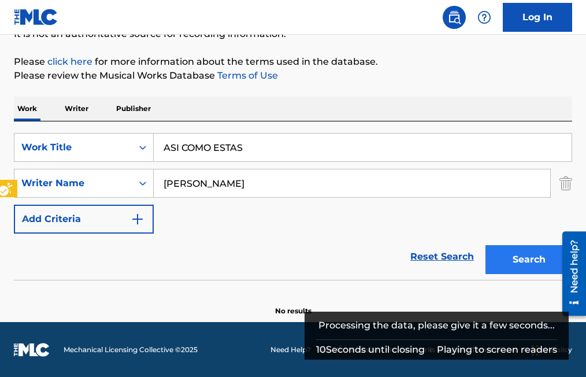
scroll to position [119, 0]
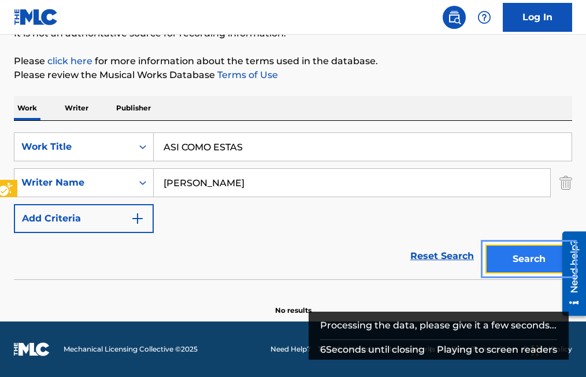
click at [520, 260] on button "Search" at bounding box center [528, 258] width 87 height 29
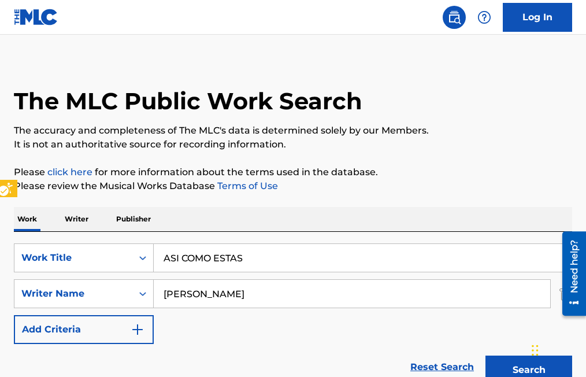
scroll to position [0, 0]
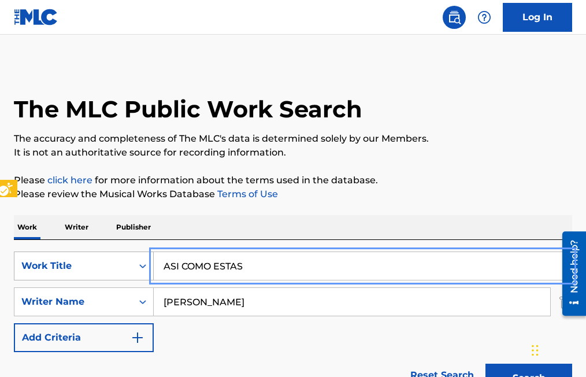
drag, startPoint x: 250, startPoint y: 262, endPoint x: 131, endPoint y: 273, distance: 119.5
click at [131, 273] on div "SearchWithCriteriae116a0ab-7b10-4f1c-abf9-1e6046eacb72 Work Title ASI COMO ESTAS" at bounding box center [293, 265] width 558 height 29
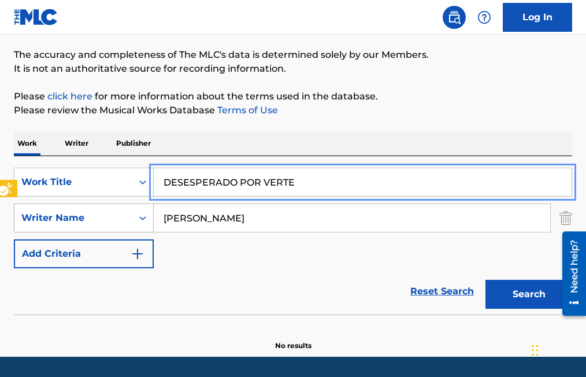
scroll to position [119, 0]
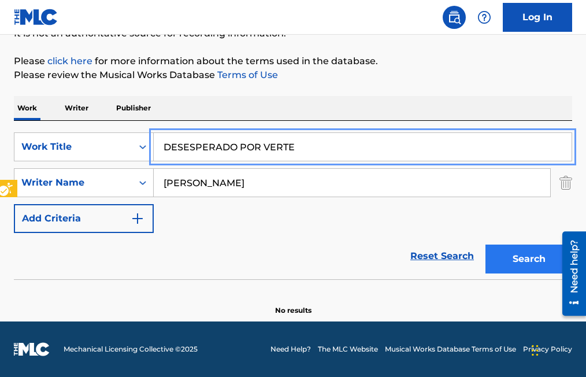
type input "DESESPERADO POR VERTE"
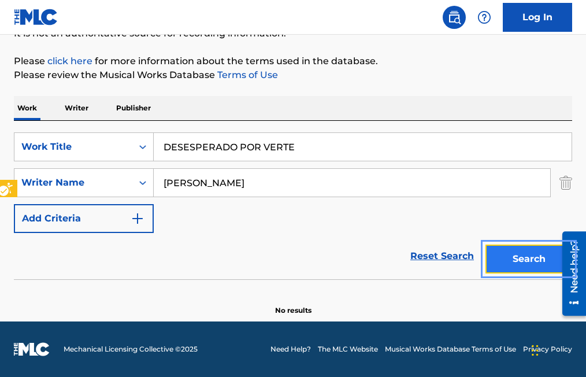
click at [533, 262] on button "Search" at bounding box center [528, 258] width 87 height 29
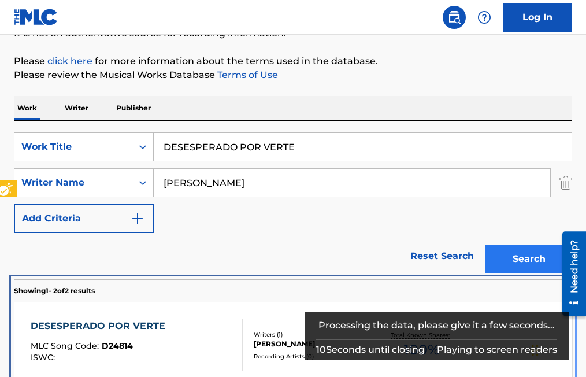
scroll to position [276, 0]
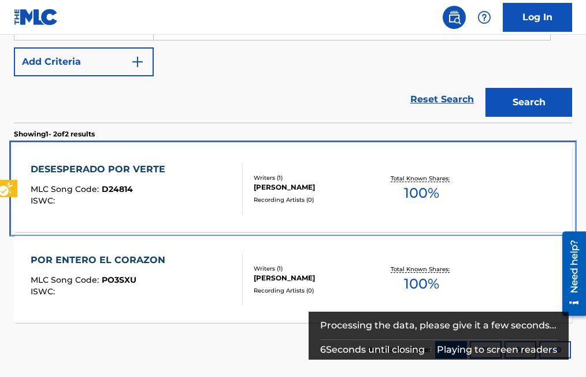
click at [122, 189] on span "D24814" at bounding box center [117, 189] width 31 height 10
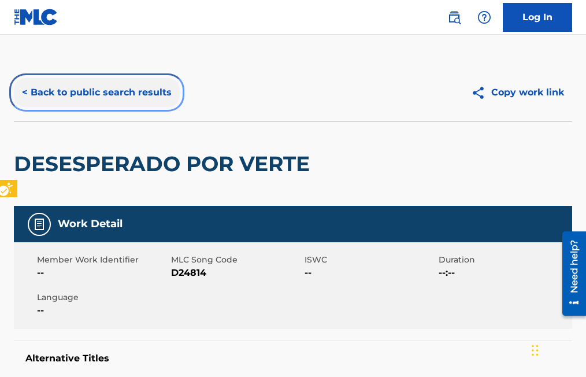
click at [21, 92] on button "< Back to public search results" at bounding box center [97, 92] width 166 height 29
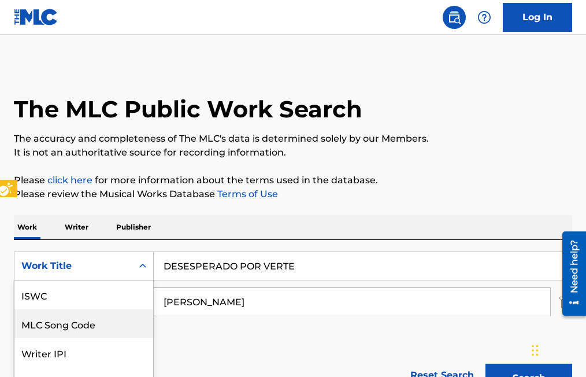
click at [143, 266] on div "7 results available. Use Up and Down to choose options, press Enter to select t…" at bounding box center [84, 265] width 140 height 29
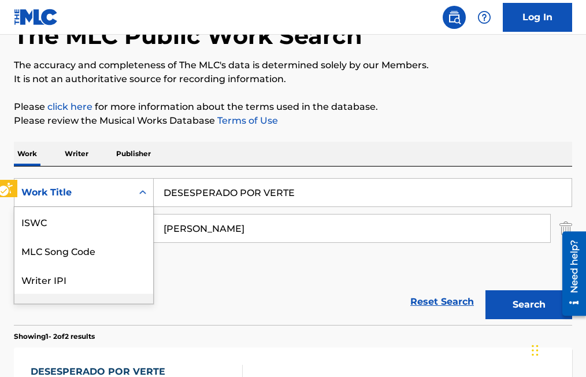
scroll to position [77, 0]
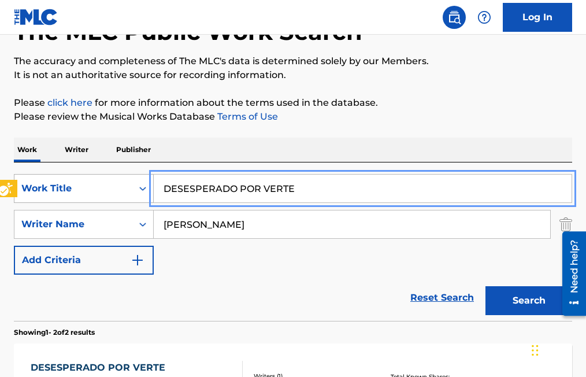
drag, startPoint x: 311, startPoint y: 185, endPoint x: 140, endPoint y: 188, distance: 170.4
click at [181, 184] on input "SZFA NOCHE" at bounding box center [363, 188] width 418 height 28
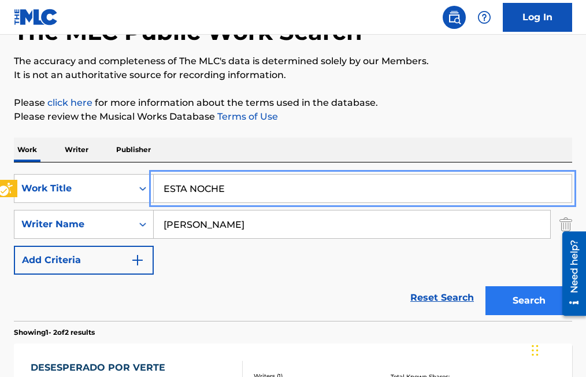
type input "ESTA NOCHE"
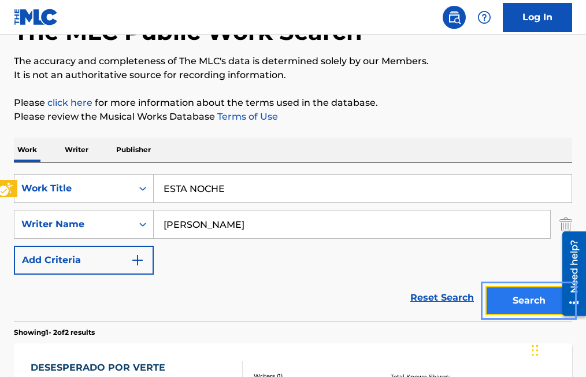
click at [527, 306] on button "Search" at bounding box center [528, 300] width 87 height 29
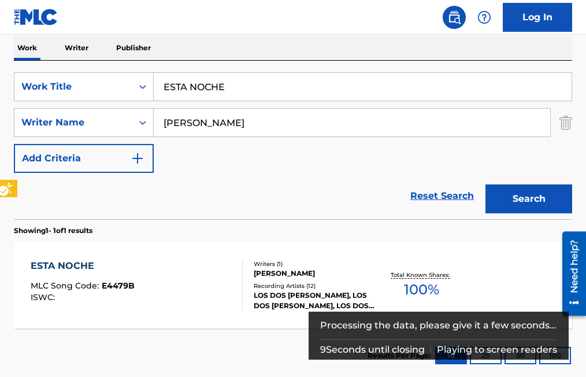
scroll to position [193, 0]
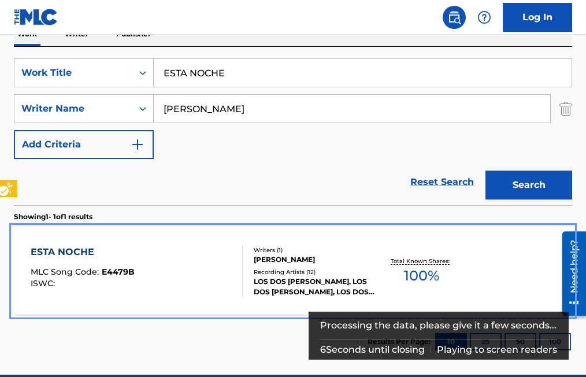
click at [119, 267] on span "E4479B" at bounding box center [118, 271] width 33 height 10
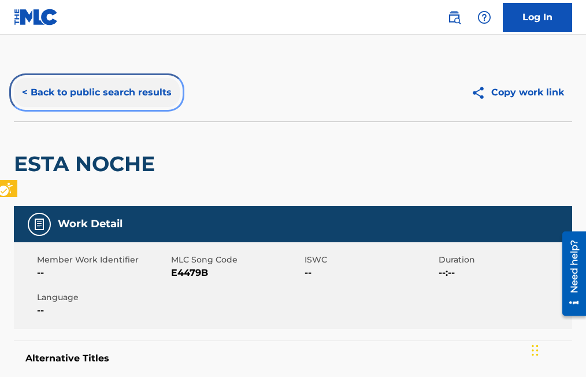
click at [24, 88] on button "< Back to public search results" at bounding box center [97, 92] width 166 height 29
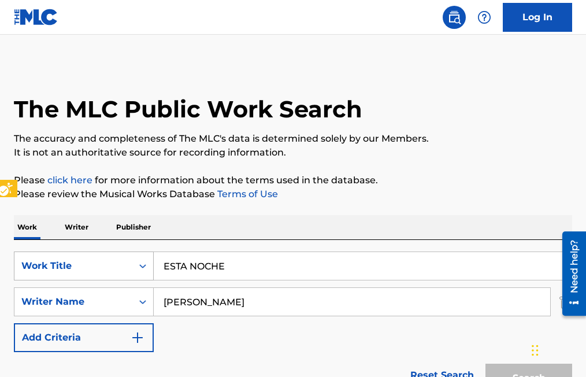
scroll to position [180, 0]
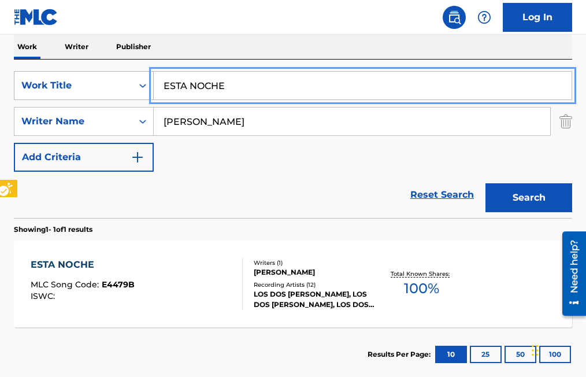
drag, startPoint x: 240, startPoint y: 86, endPoint x: 146, endPoint y: 83, distance: 94.2
type input "LA CANCION DEL PRESO"
click at [485, 183] on button "Search" at bounding box center [528, 197] width 87 height 29
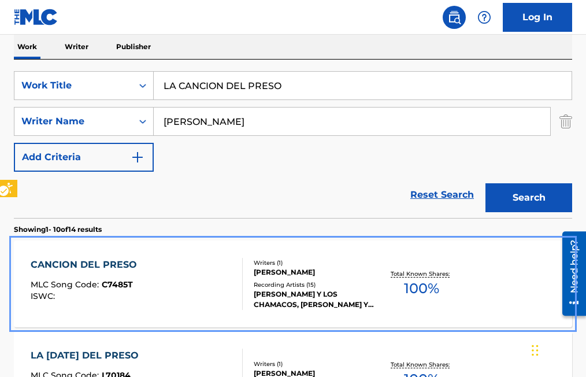
click at [111, 283] on span "C7485T" at bounding box center [117, 284] width 31 height 10
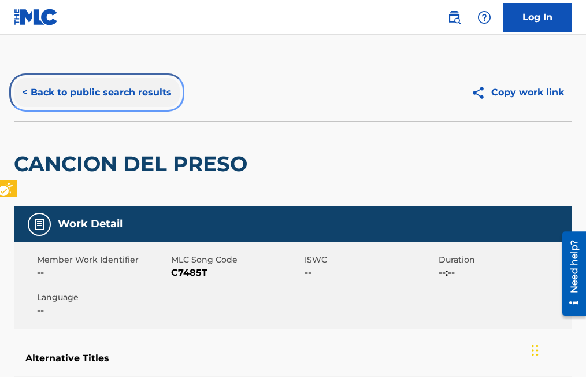
click at [25, 95] on button "< Back to public search results" at bounding box center [97, 92] width 166 height 29
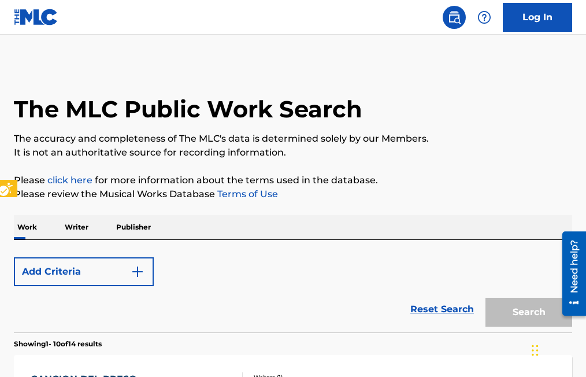
scroll to position [180, 0]
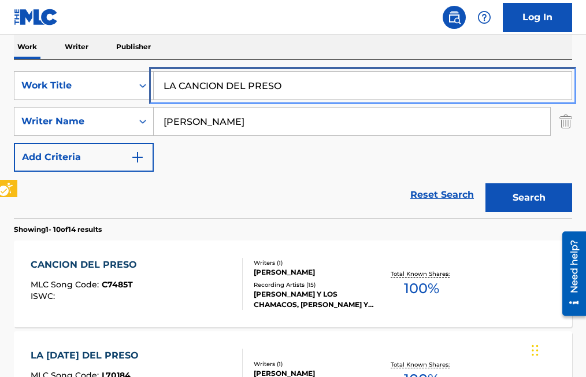
drag, startPoint x: 296, startPoint y: 85, endPoint x: 157, endPoint y: 81, distance: 138.7
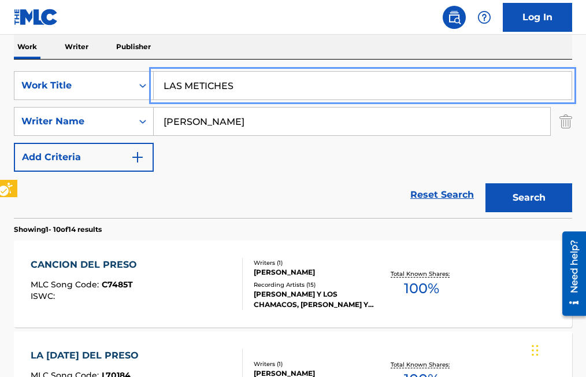
click at [485, 183] on button "Search" at bounding box center [528, 197] width 87 height 29
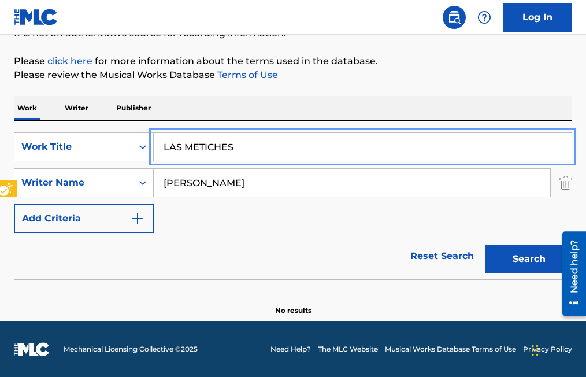
scroll to position [119, 0]
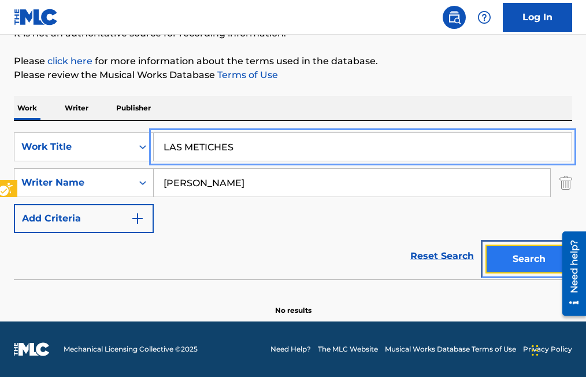
click at [518, 259] on button "Search" at bounding box center [528, 258] width 87 height 29
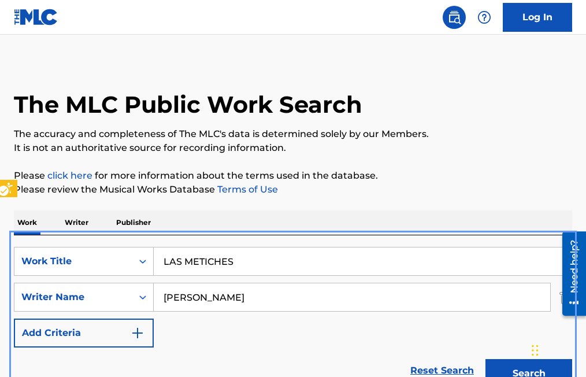
scroll to position [0, 0]
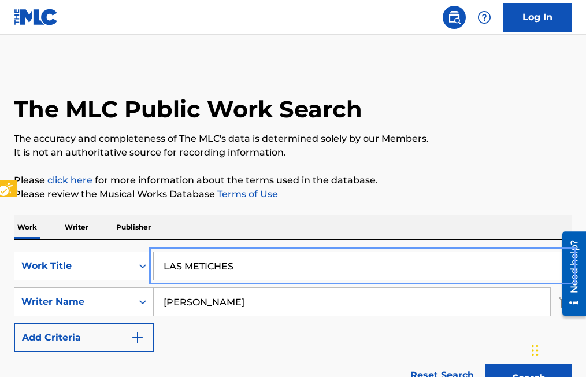
drag, startPoint x: 237, startPoint y: 267, endPoint x: 69, endPoint y: 272, distance: 167.6
click at [69, 272] on div "SearchWithCriteriae116a0ab-7b10-4f1c-abf9-1e6046eacb72 Work Title LAS METICHES" at bounding box center [293, 265] width 558 height 29
click at [485, 363] on button "Search" at bounding box center [528, 377] width 87 height 29
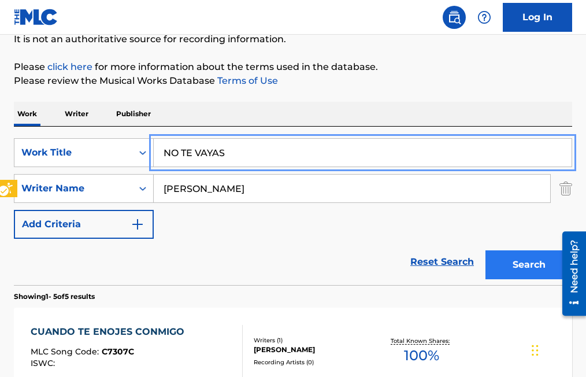
scroll to position [116, 0]
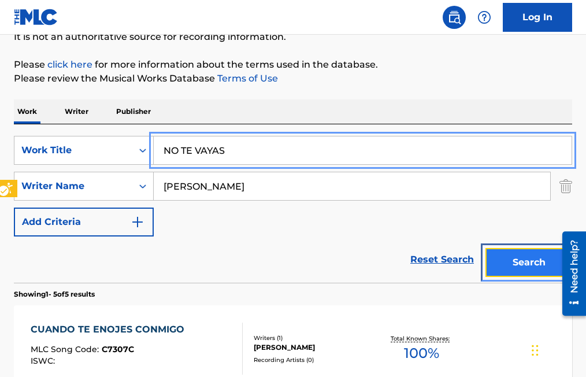
click at [523, 257] on button "Search" at bounding box center [528, 262] width 87 height 29
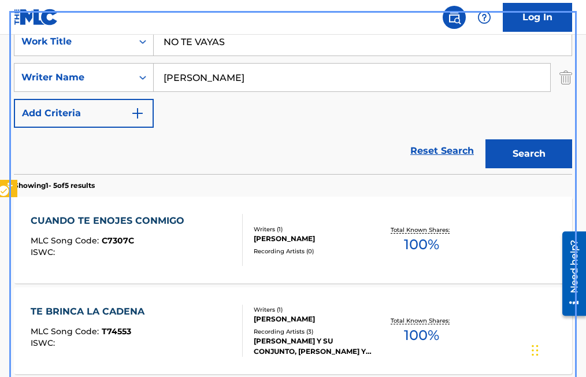
scroll to position [205, 0]
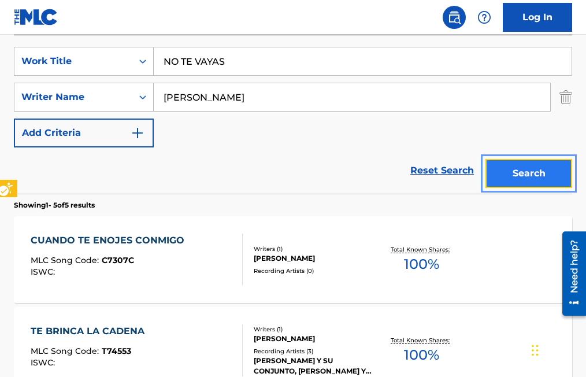
click at [527, 172] on button "Search" at bounding box center [528, 173] width 87 height 29
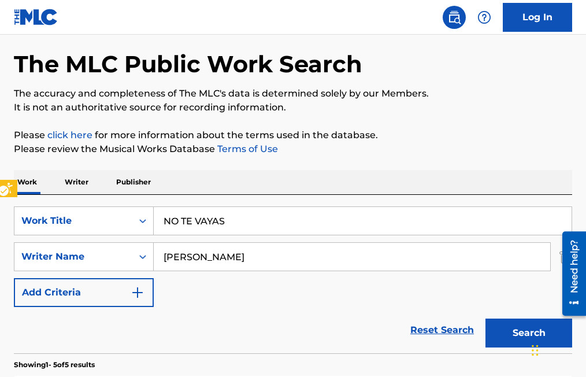
scroll to position [31, 0]
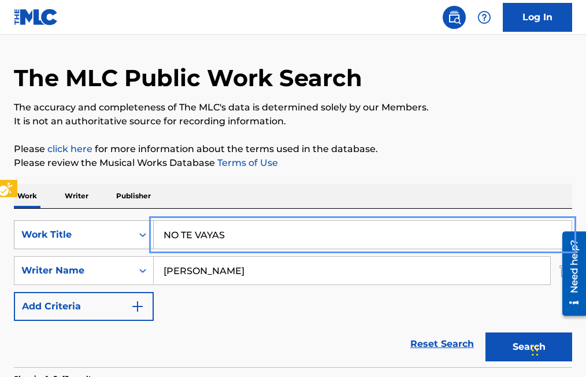
drag, startPoint x: 250, startPoint y: 235, endPoint x: 137, endPoint y: 237, distance: 112.1
click at [137, 237] on div "SearchWithCriteriae116a0ab-7b10-4f1c-abf9-1e6046eacb72 Work Title NO TE VAYAS" at bounding box center [293, 234] width 558 height 29
type input "LO QUIERO LO ADORO Y QUE"
click at [485, 332] on button "Search" at bounding box center [528, 346] width 87 height 29
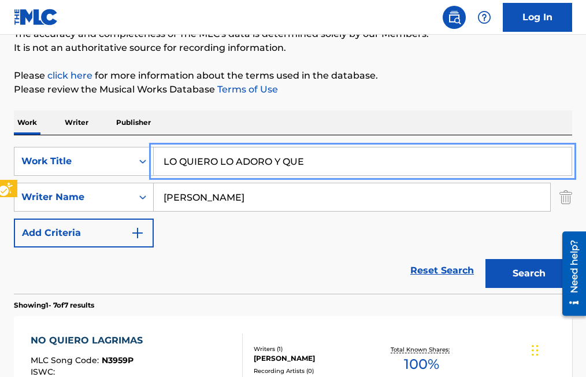
scroll to position [0, 0]
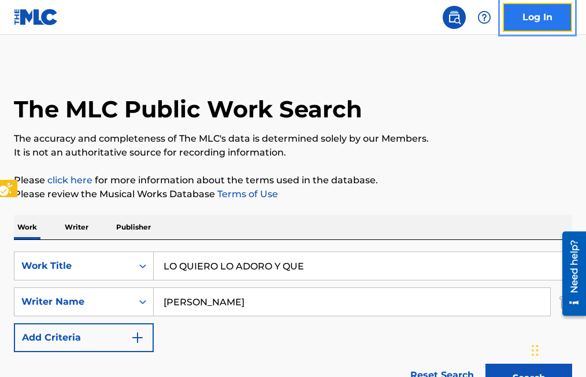
click at [533, 14] on link "Log In" at bounding box center [537, 17] width 69 height 29
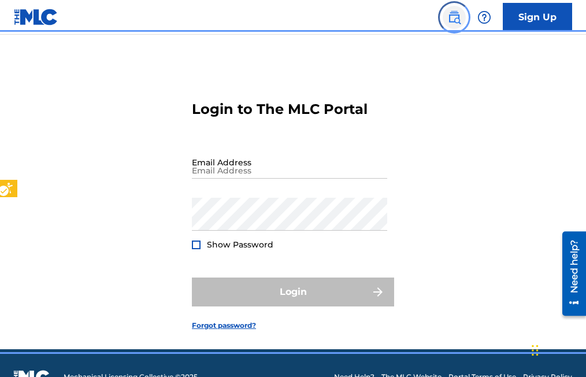
click at [453, 13] on img "Page Menu" at bounding box center [454, 17] width 14 height 14
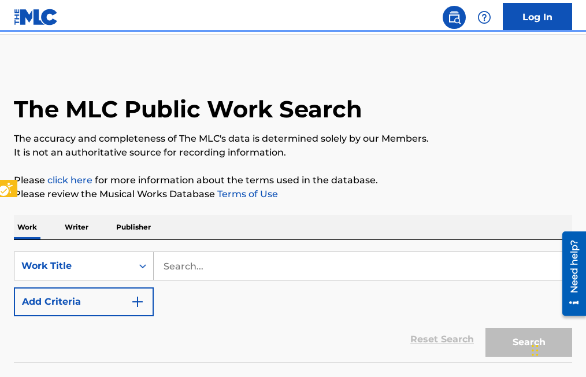
scroll to position [28, 0]
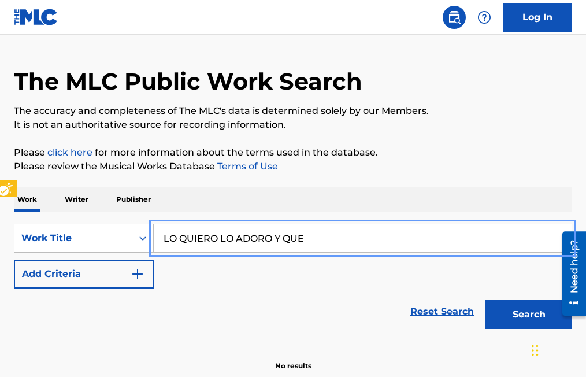
click at [174, 270] on div "SearchWithCriteriae116a0ab-7b10-4f1c-abf9-1e6046eacb72 Work Title LO QUIERO LO …" at bounding box center [293, 256] width 558 height 65
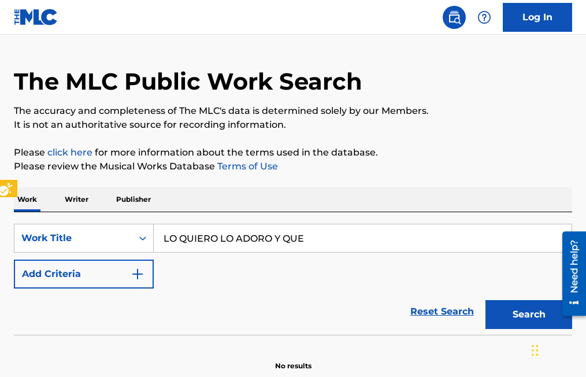
drag, startPoint x: 174, startPoint y: 270, endPoint x: 162, endPoint y: 267, distance: 12.5
click at [162, 267] on div "SearchWithCriteriae116a0ab-7b10-4f1c-abf9-1e6046eacb72 Work Title LO QUIERO LO …" at bounding box center [293, 256] width 558 height 65
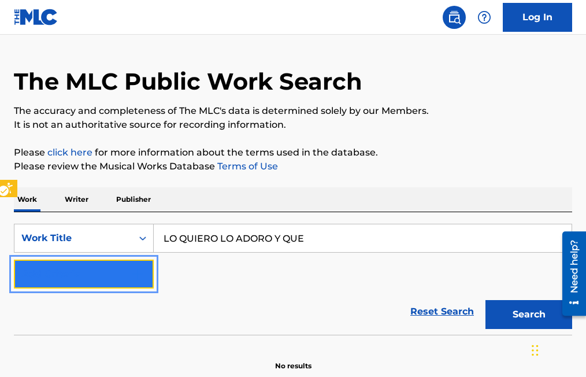
click at [140, 280] on img "Search Form" at bounding box center [138, 274] width 14 height 14
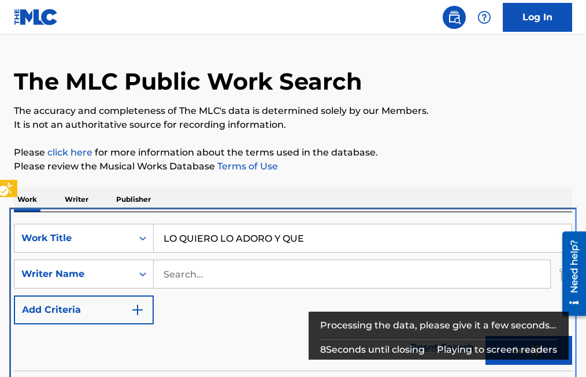
scroll to position [240, 0]
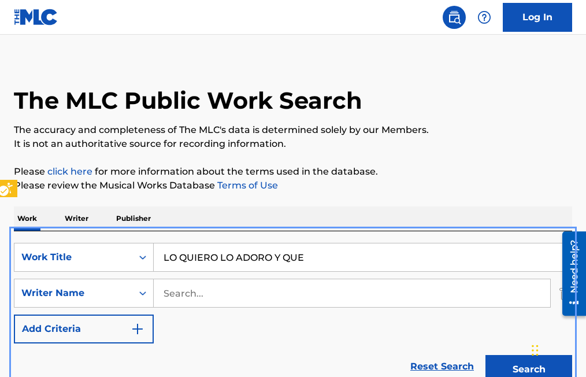
scroll to position [0, 0]
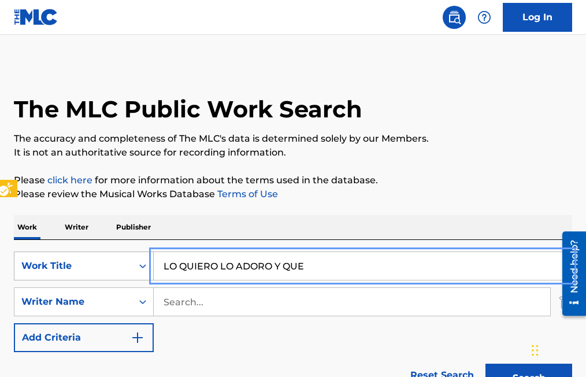
drag, startPoint x: 314, startPoint y: 267, endPoint x: 66, endPoint y: 259, distance: 248.5
click at [66, 259] on div "SearchWithCriteriae116a0ab-7b10-4f1c-abf9-1e6046eacb72 Work Title LO QUIERO LO …" at bounding box center [293, 265] width 558 height 29
type input "EL CRISTO DE MI CABECERA"
click at [14, 323] on button "Add Criteria" at bounding box center [84, 337] width 140 height 29
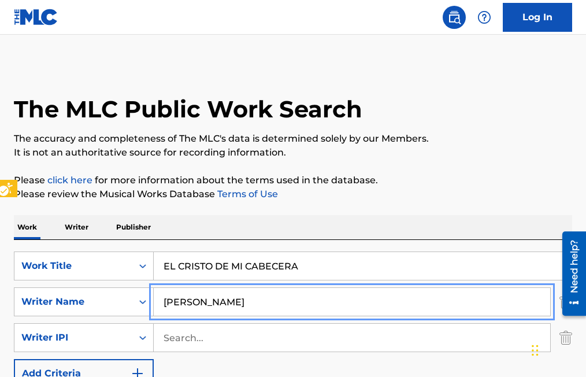
type input "[PERSON_NAME]"
click at [14, 359] on button "Add Criteria" at bounding box center [84, 373] width 140 height 29
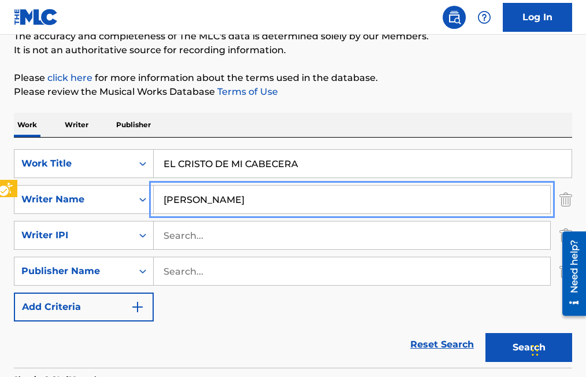
scroll to position [116, 0]
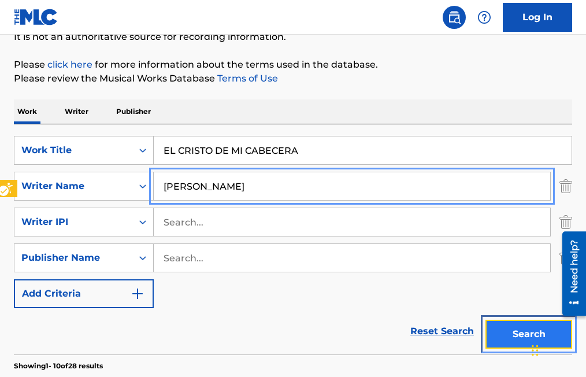
click at [504, 336] on button "Search" at bounding box center [528, 333] width 87 height 29
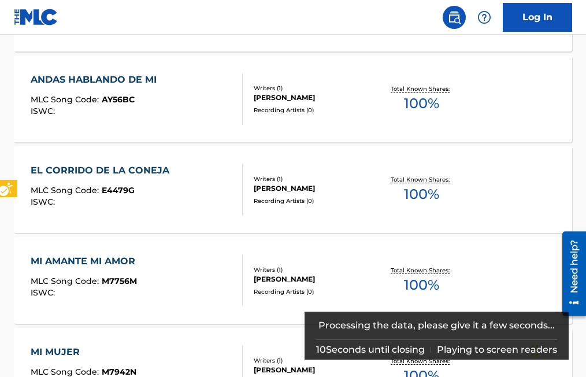
scroll to position [585, 0]
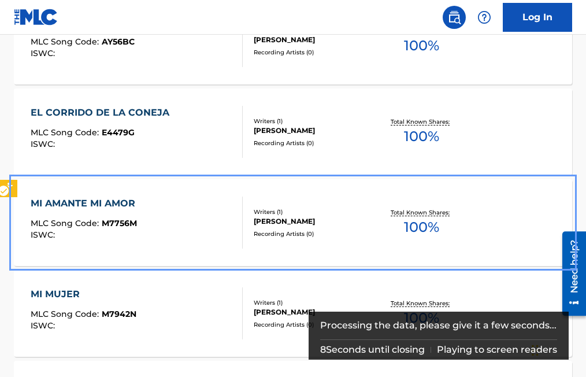
click at [115, 221] on span "M7756M" at bounding box center [119, 223] width 35 height 10
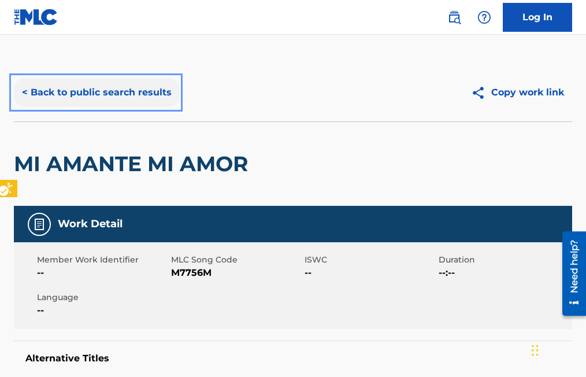
click at [24, 92] on button "< Back to public search results" at bounding box center [97, 92] width 166 height 29
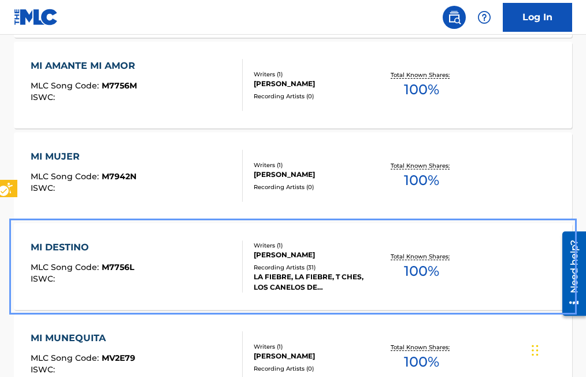
click at [119, 269] on span "M7756L" at bounding box center [118, 267] width 32 height 10
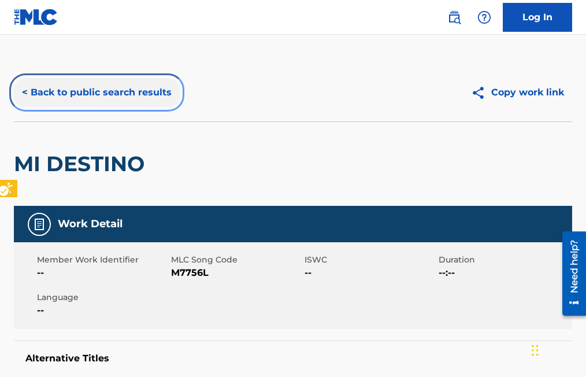
click at [24, 92] on button "< Back to public search results" at bounding box center [97, 92] width 166 height 29
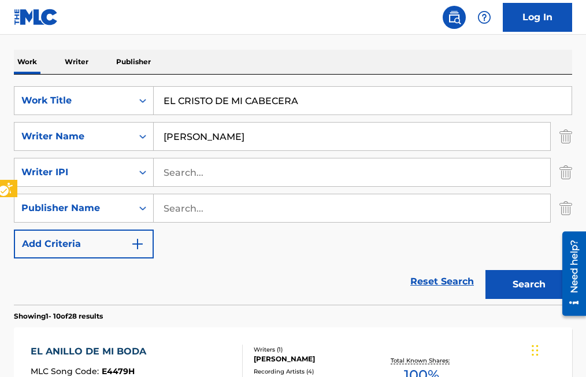
scroll to position [109, 0]
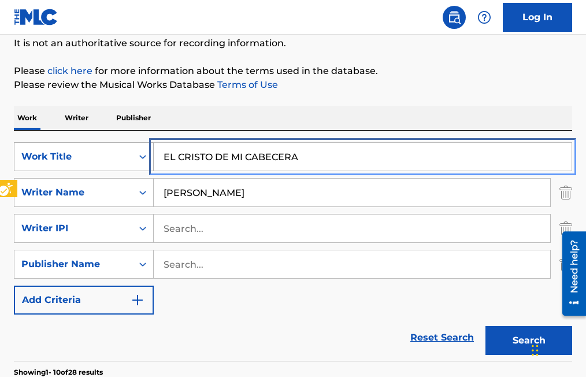
drag, startPoint x: 317, startPoint y: 154, endPoint x: 95, endPoint y: 152, distance: 221.8
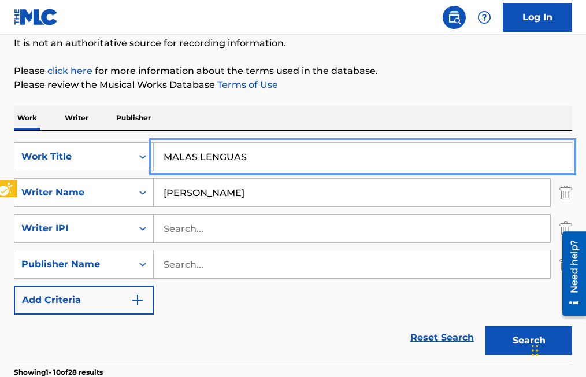
type input "MALAS LENGUAS"
click at [485, 326] on button "Search" at bounding box center [528, 340] width 87 height 29
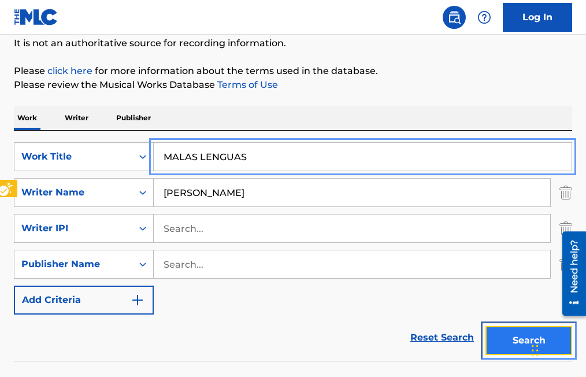
click at [512, 337] on button "Search" at bounding box center [528, 340] width 87 height 29
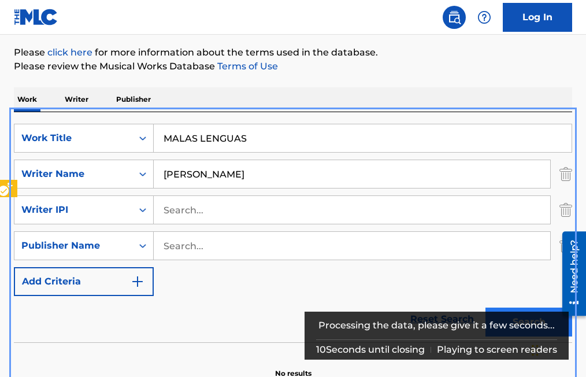
scroll to position [75, 0]
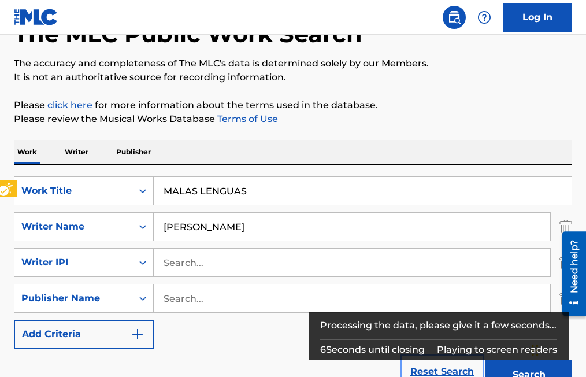
click at [448, 369] on link "Reset Search" at bounding box center [441, 371] width 75 height 25
